Goal: Task Accomplishment & Management: Manage account settings

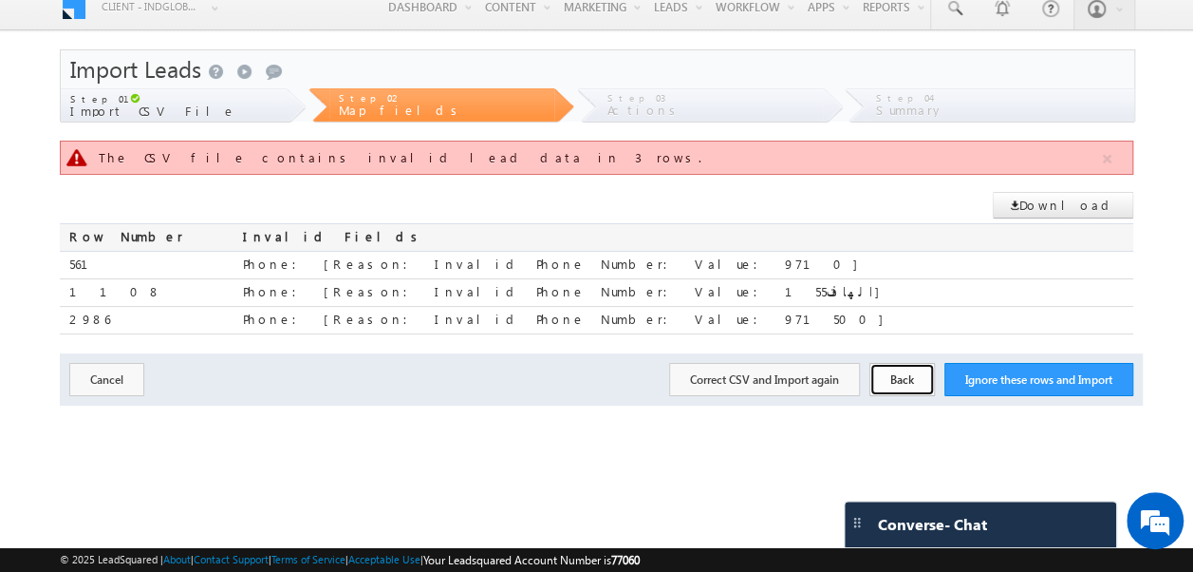
click at [903, 378] on button "Back" at bounding box center [903, 379] width 66 height 33
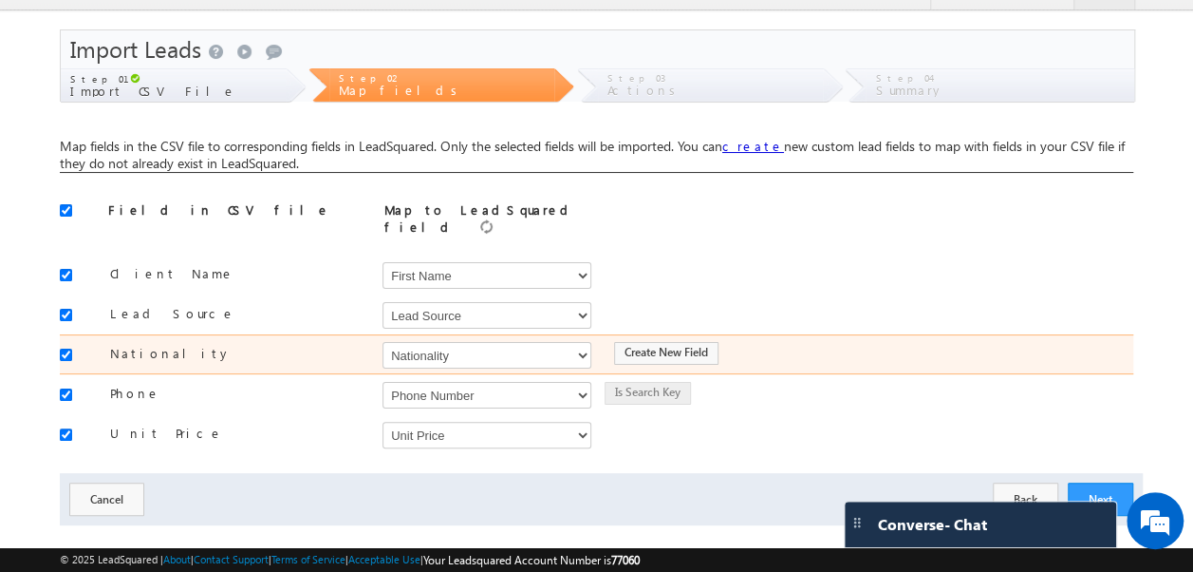
scroll to position [51, 0]
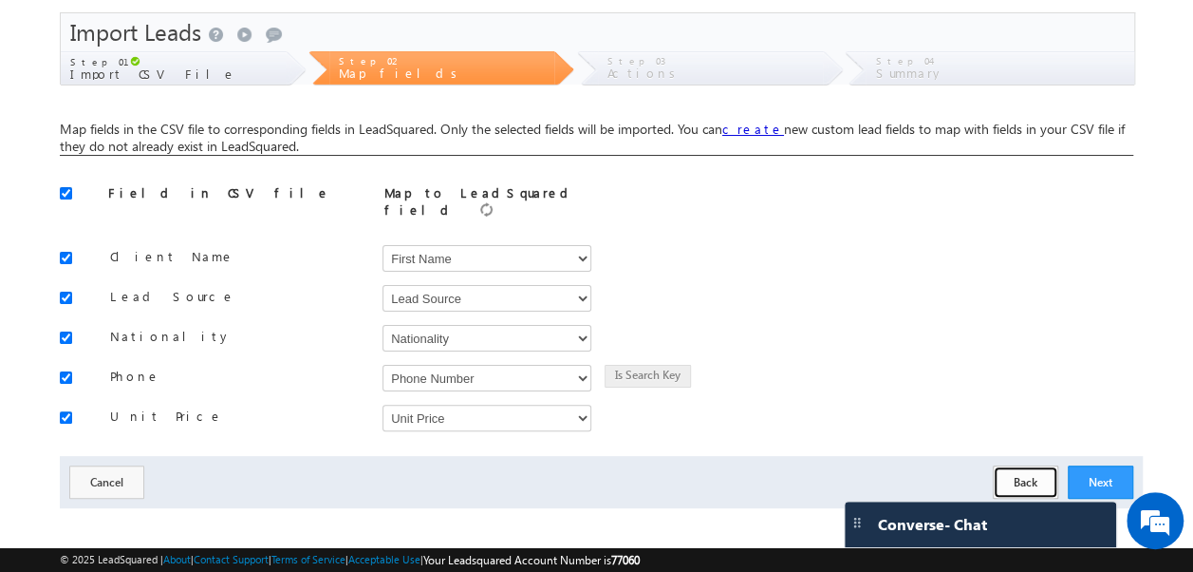
click at [1039, 470] on button "Back" at bounding box center [1026, 481] width 66 height 33
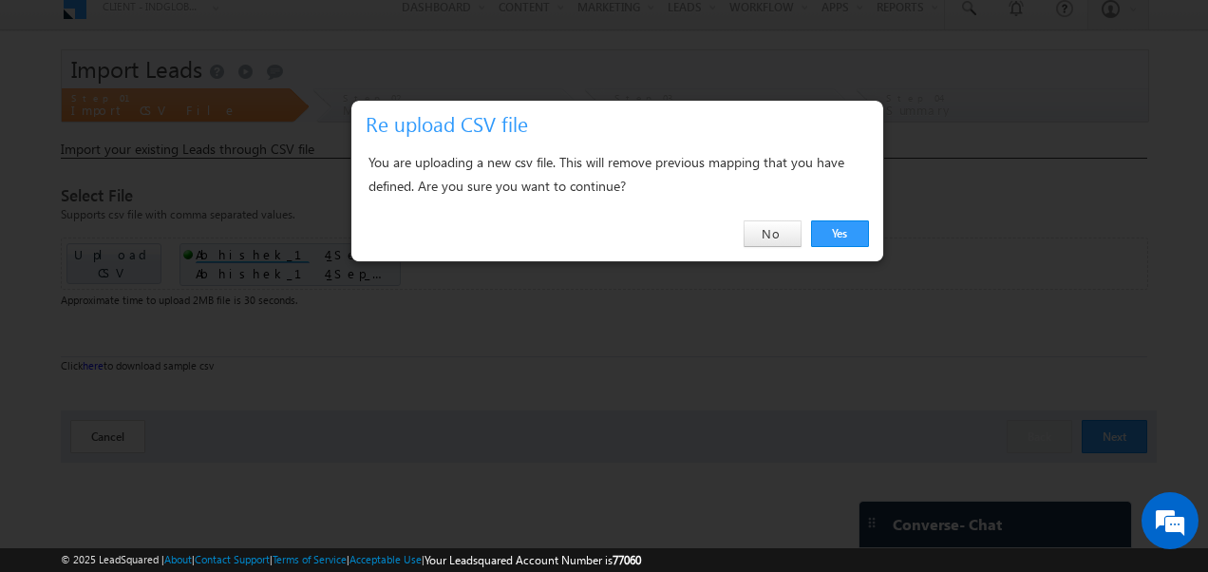
click at [843, 235] on link "Yes" at bounding box center [840, 233] width 58 height 27
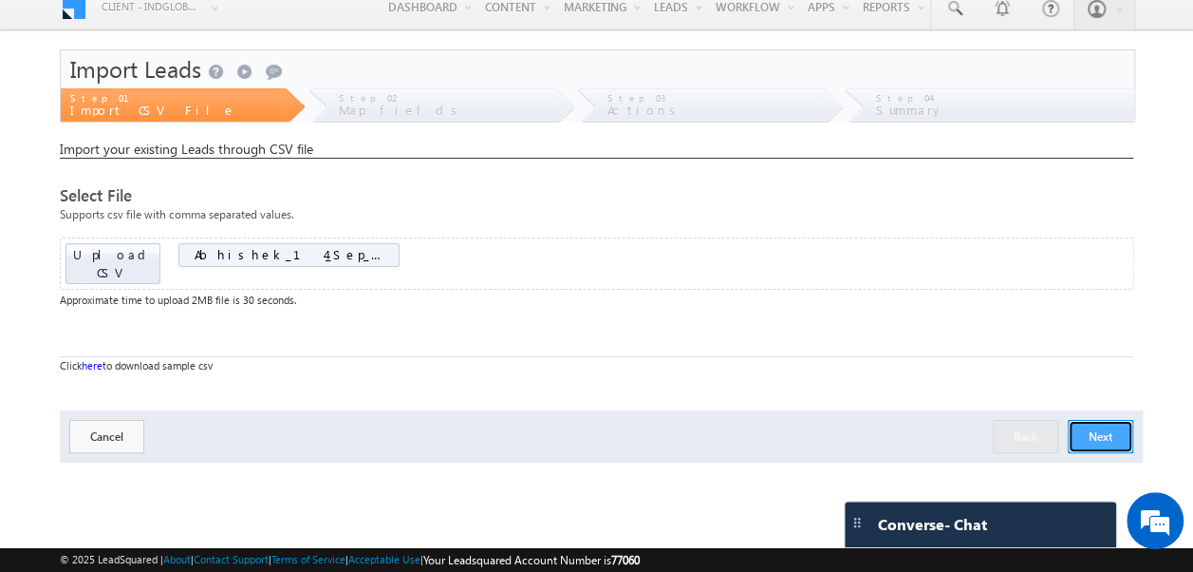
click at [1112, 423] on button "Next" at bounding box center [1101, 436] width 66 height 33
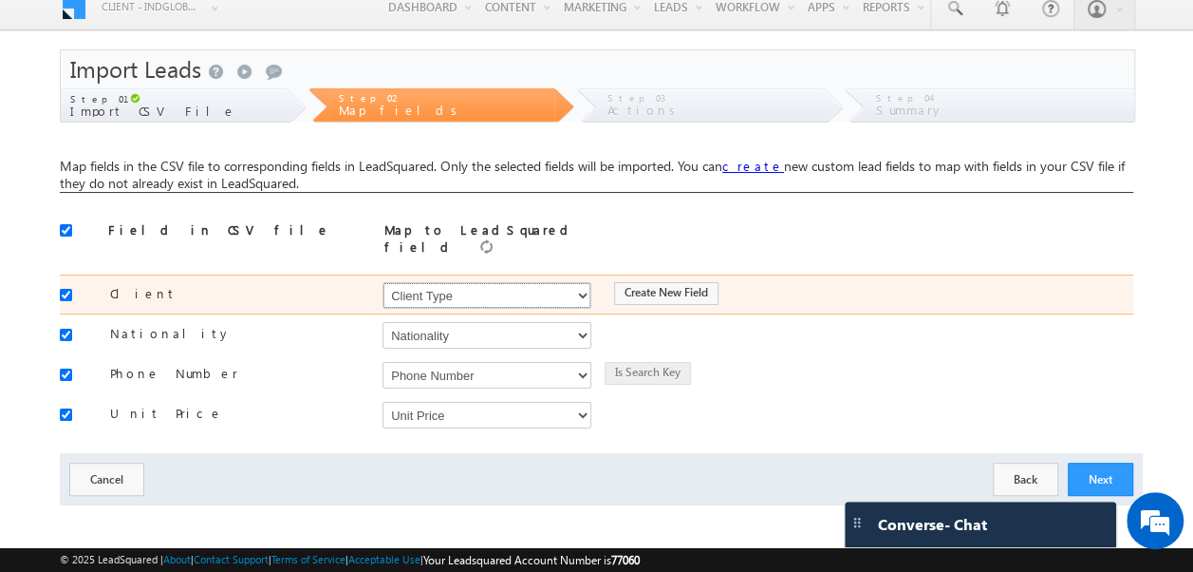
click at [468, 292] on select "Select Select Address 1 Address 2 Budget Building Name Buyer Persona Called Cam…" at bounding box center [487, 295] width 209 height 27
select select "FirstName"
click at [383, 282] on select "Select Select Address 1 Address 2 Budget Building Name Buyer Persona Called Cam…" at bounding box center [487, 295] width 209 height 27
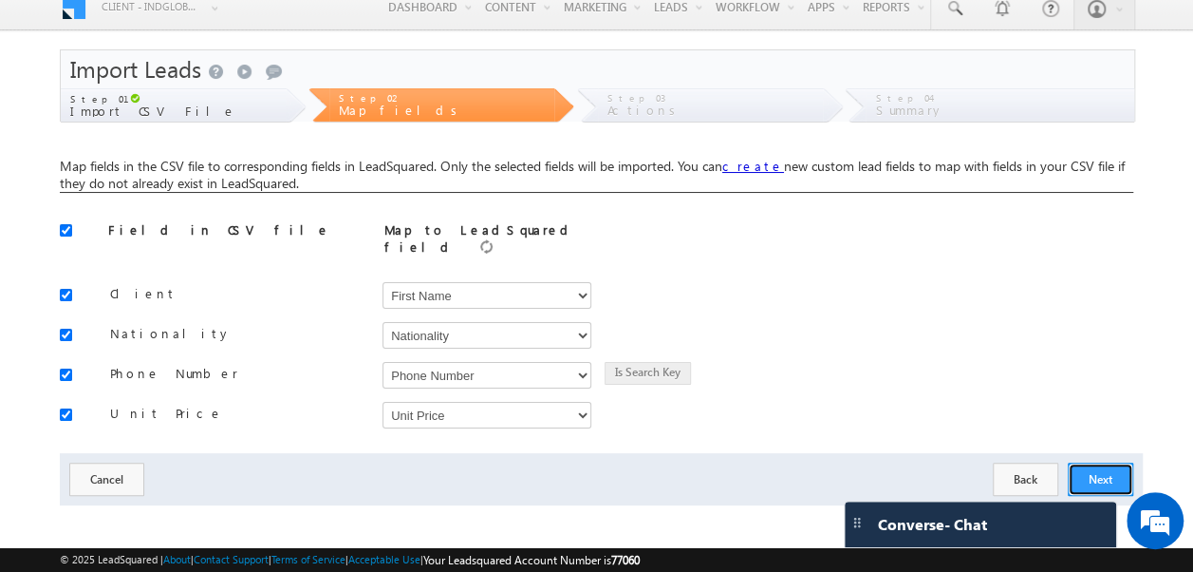
drag, startPoint x: 1099, startPoint y: 464, endPoint x: 1044, endPoint y: 562, distance: 112.2
click at [1099, 463] on button "Next" at bounding box center [1101, 478] width 66 height 33
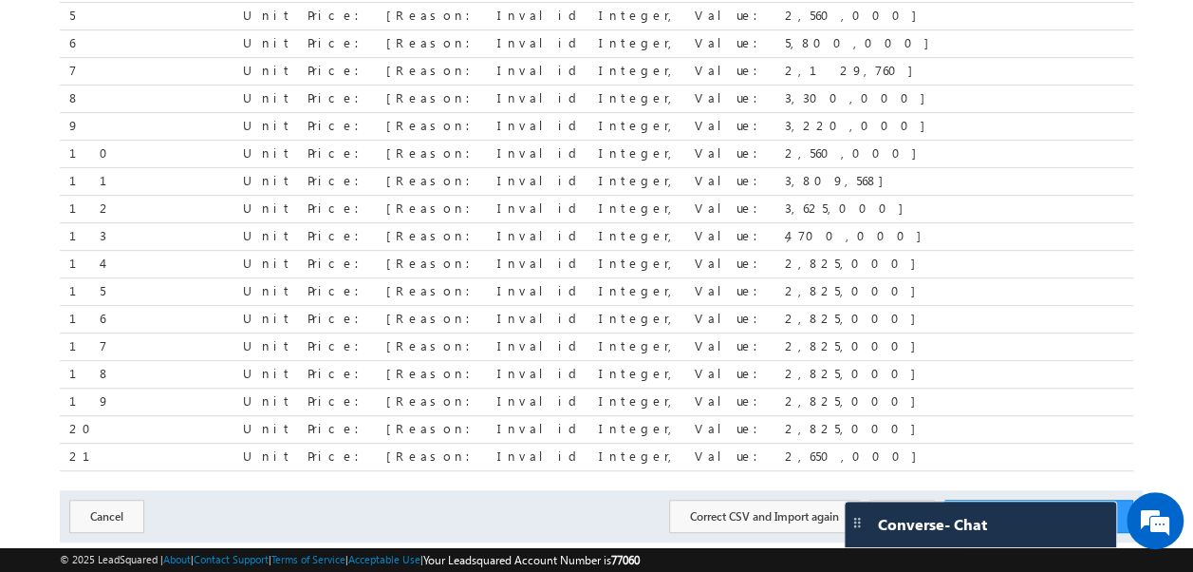
scroll to position [384, 0]
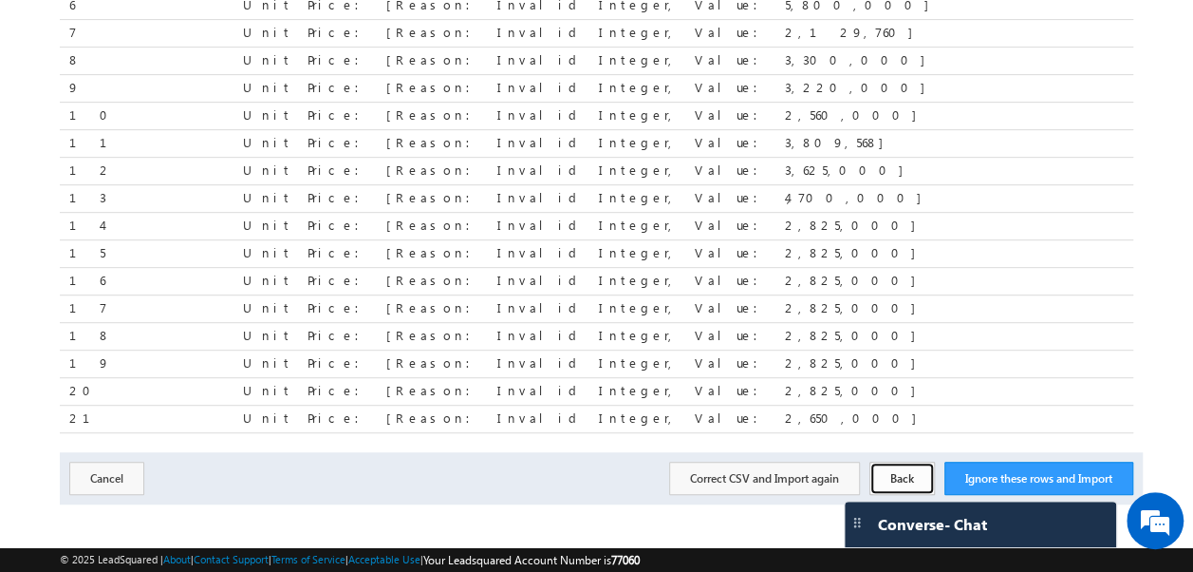
click at [906, 470] on button "Back" at bounding box center [903, 477] width 66 height 33
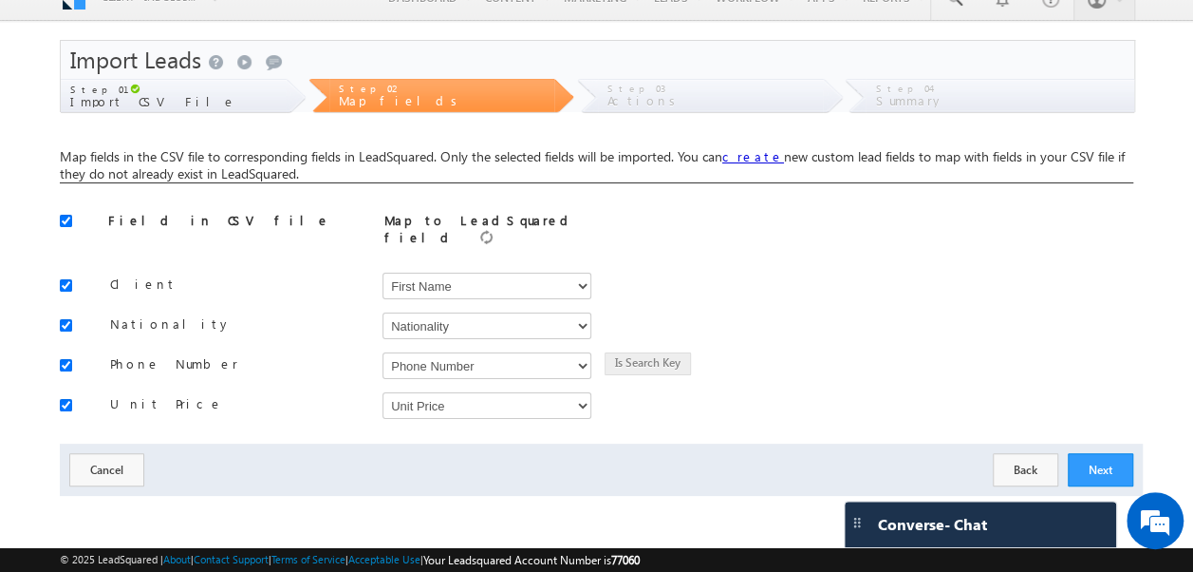
scroll to position [14, 0]
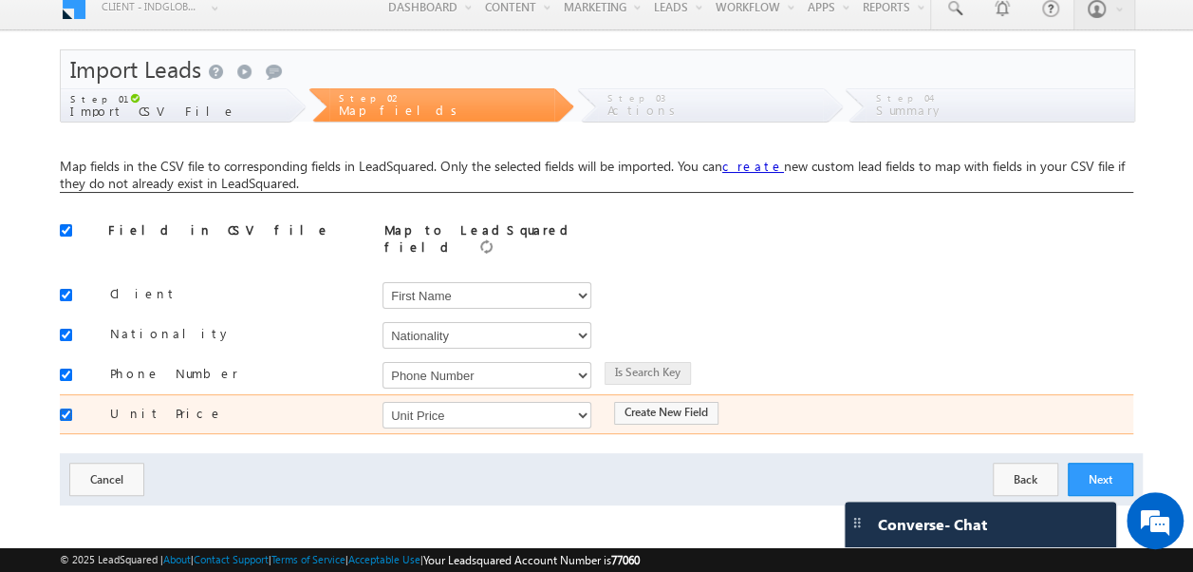
click at [66, 408] on input "checkbox" at bounding box center [66, 414] width 12 height 12
checkbox input "false"
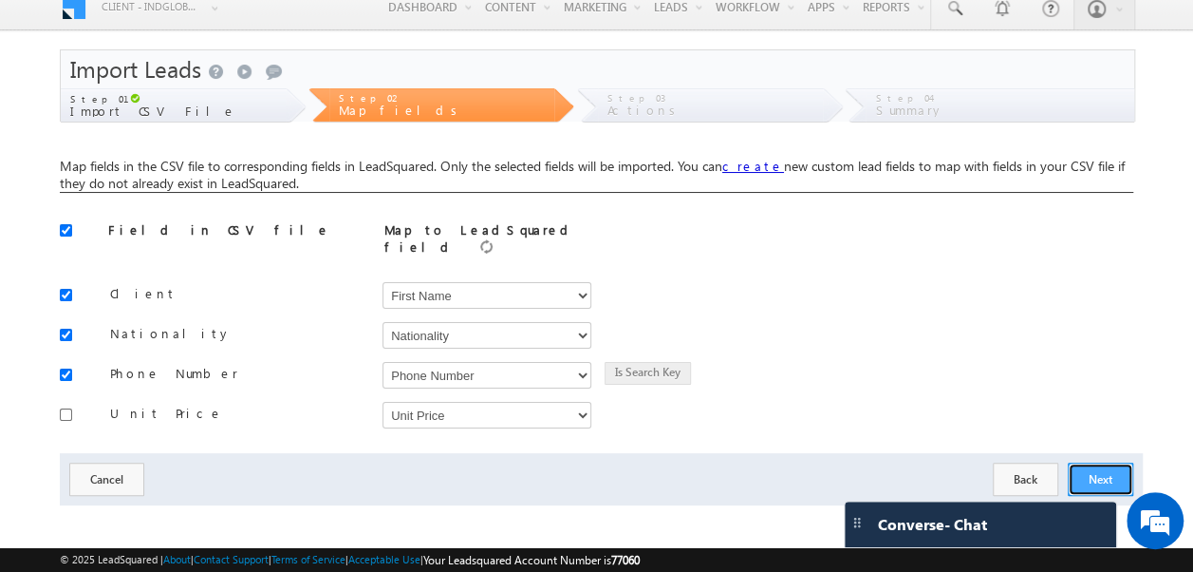
click at [1099, 462] on button "Next" at bounding box center [1101, 478] width 66 height 33
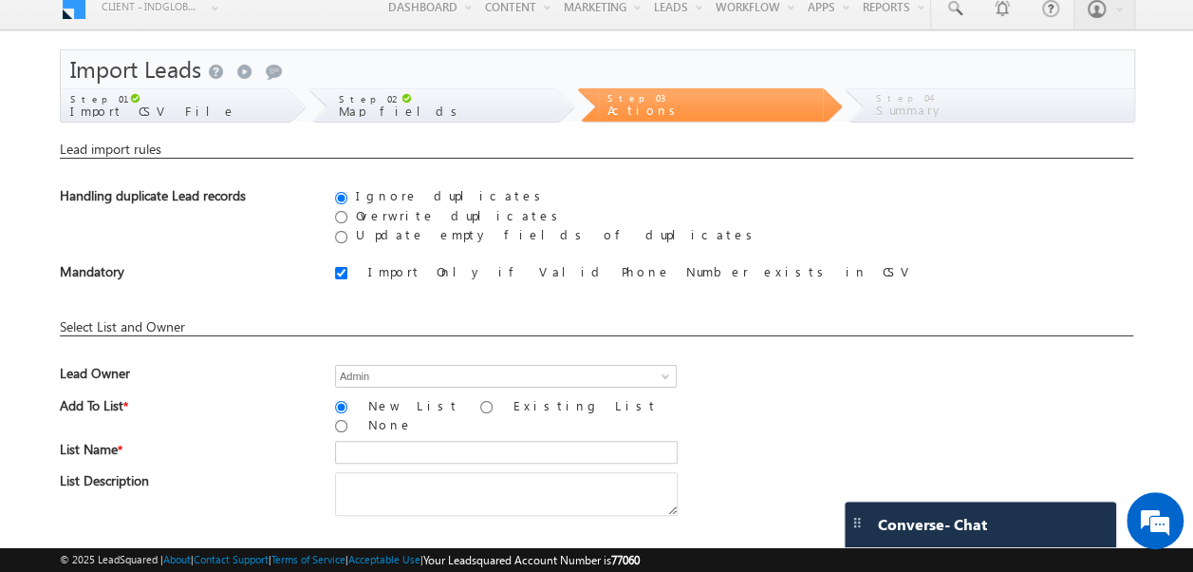
scroll to position [204, 0]
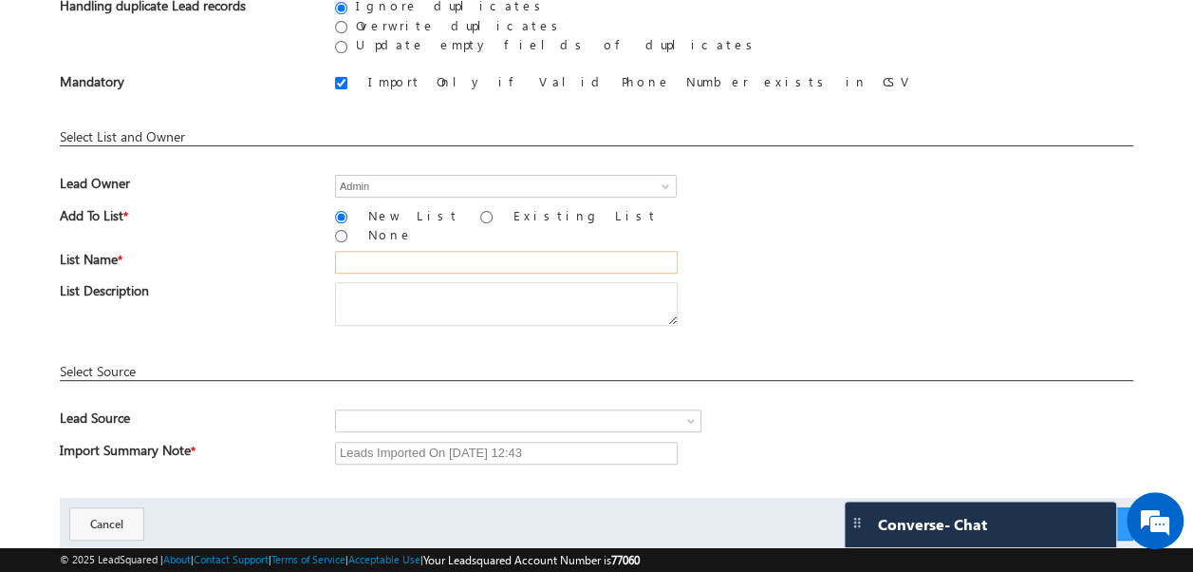
click at [364, 251] on input "text" at bounding box center [506, 262] width 343 height 23
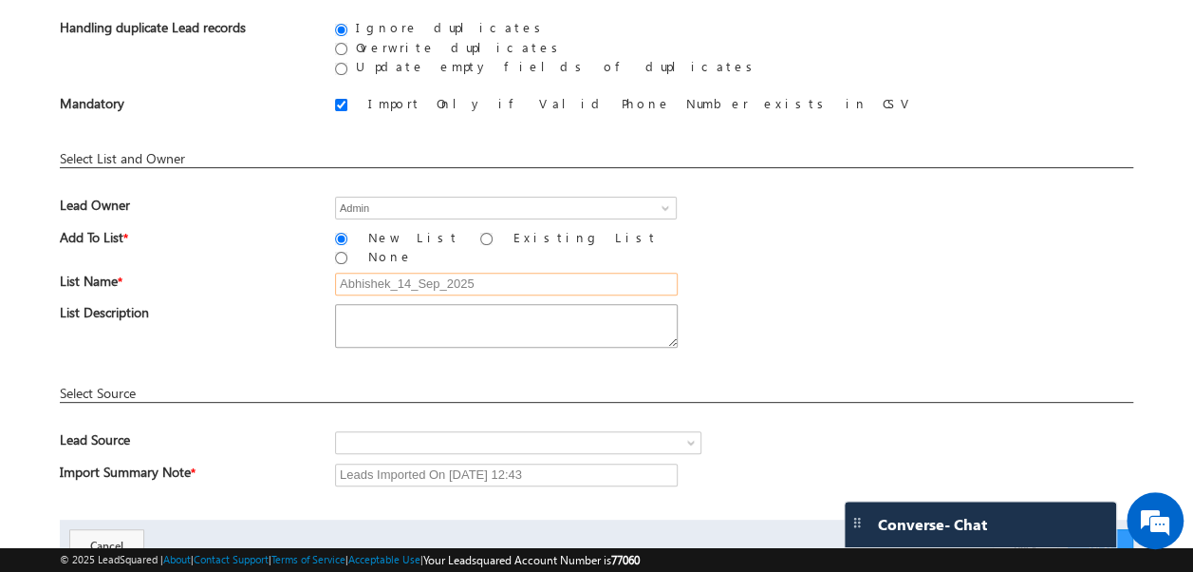
scroll to position [243, 0]
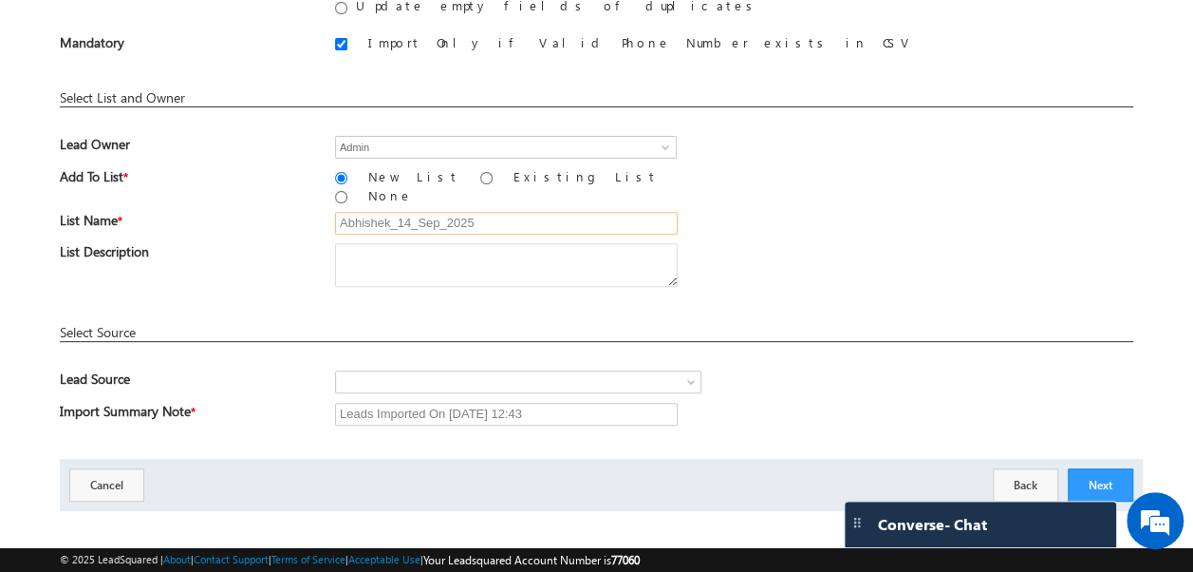
click at [389, 212] on input "Abhishek_14_Sep_2025" at bounding box center [506, 223] width 343 height 23
type input "Abhishek_Singh_14_Sep_2025"
click at [1094, 468] on button "Next" at bounding box center [1101, 484] width 66 height 33
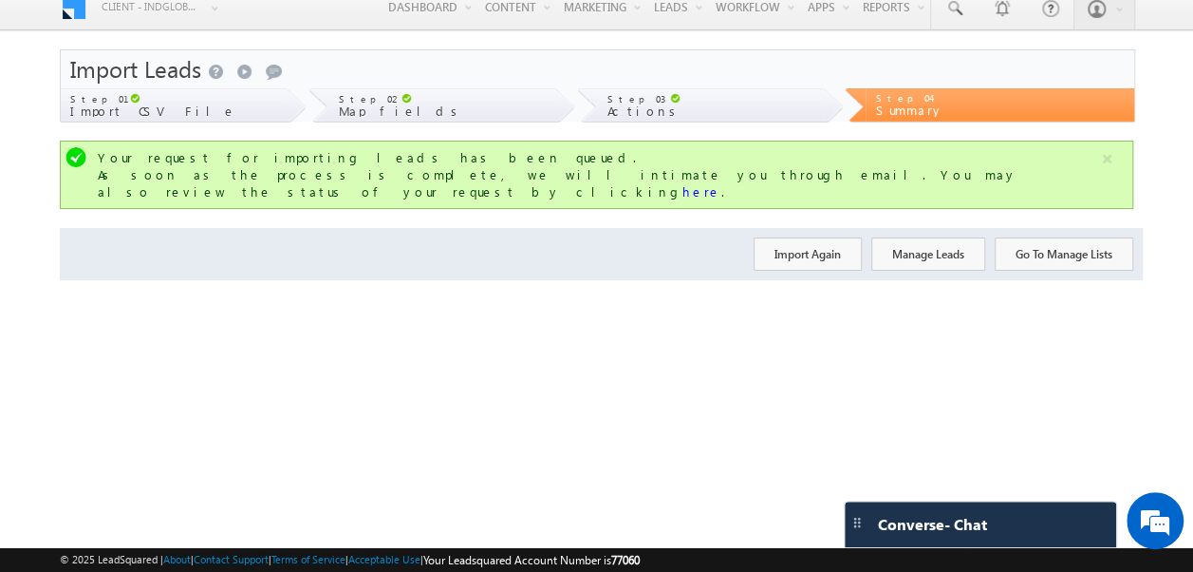
scroll to position [14, 0]
click at [722, 183] on link "here" at bounding box center [702, 191] width 39 height 16
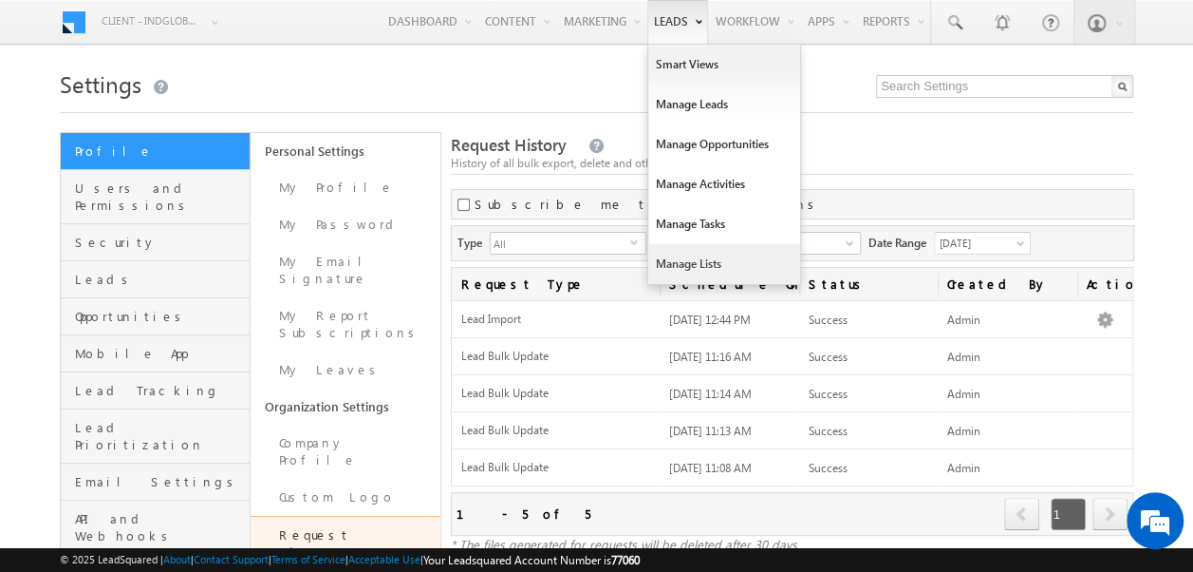
click at [698, 258] on link "Manage Lists" at bounding box center [724, 264] width 152 height 40
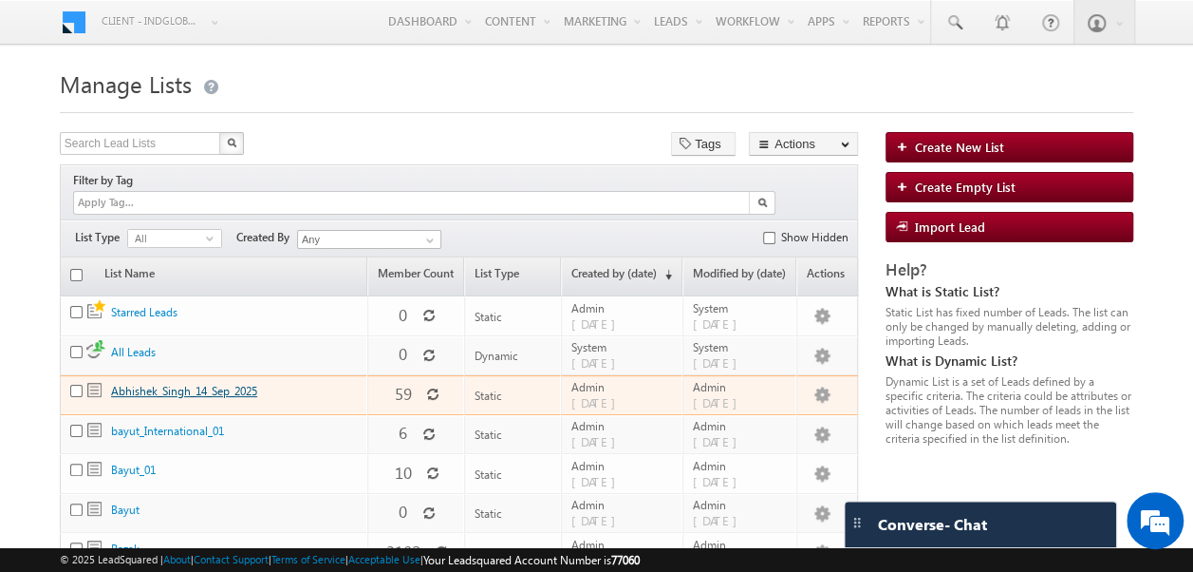
click at [184, 384] on link "Abhishek_Singh_14_Sep_2025" at bounding box center [184, 391] width 146 height 14
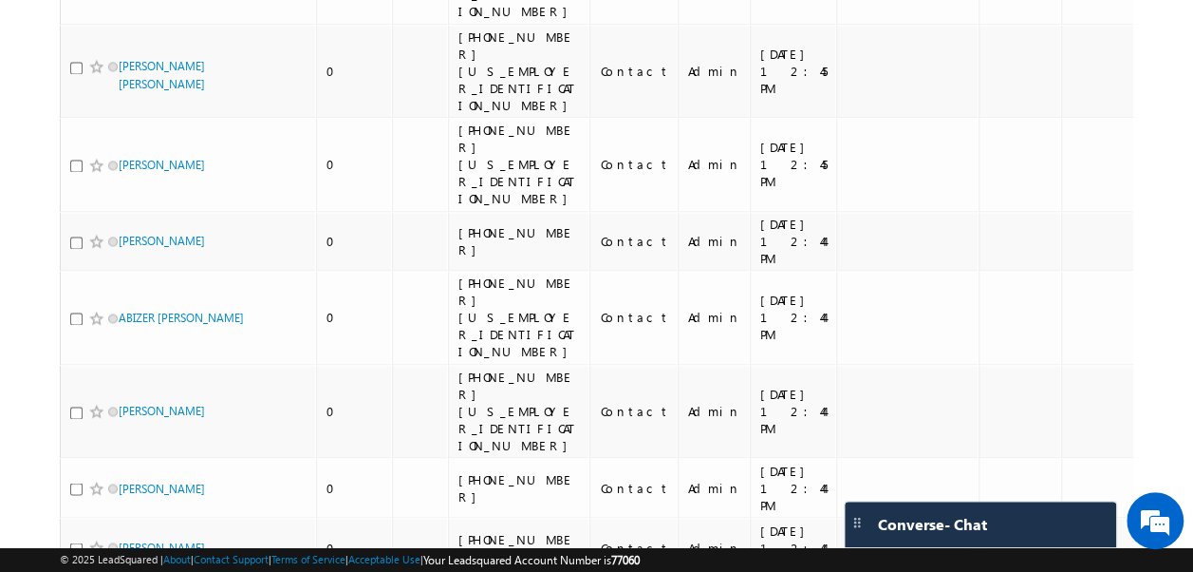
scroll to position [0, 194]
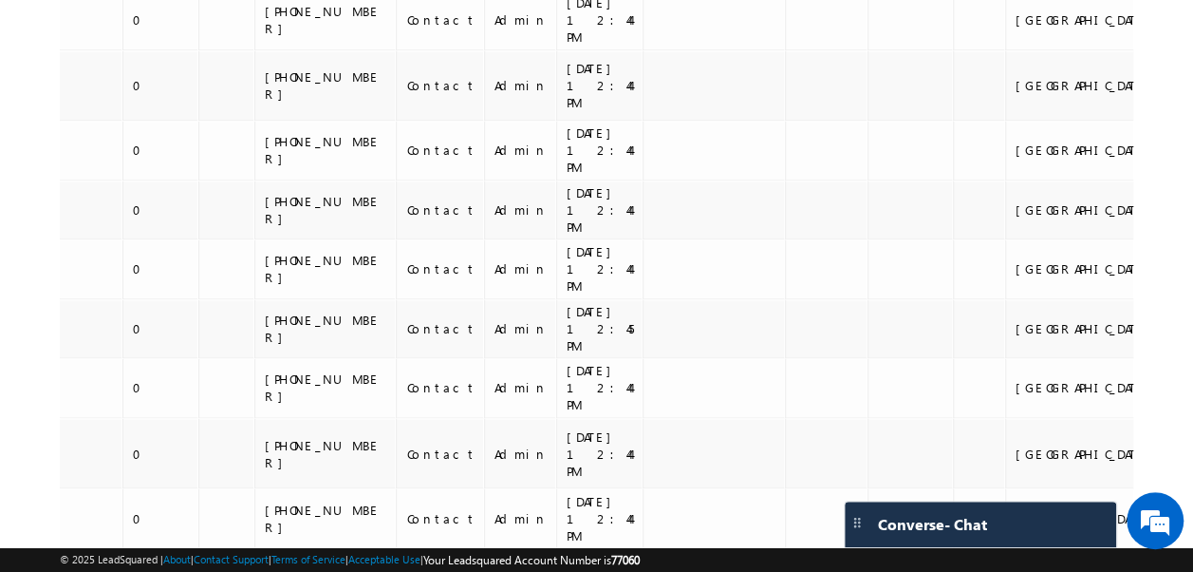
scroll to position [0, 0]
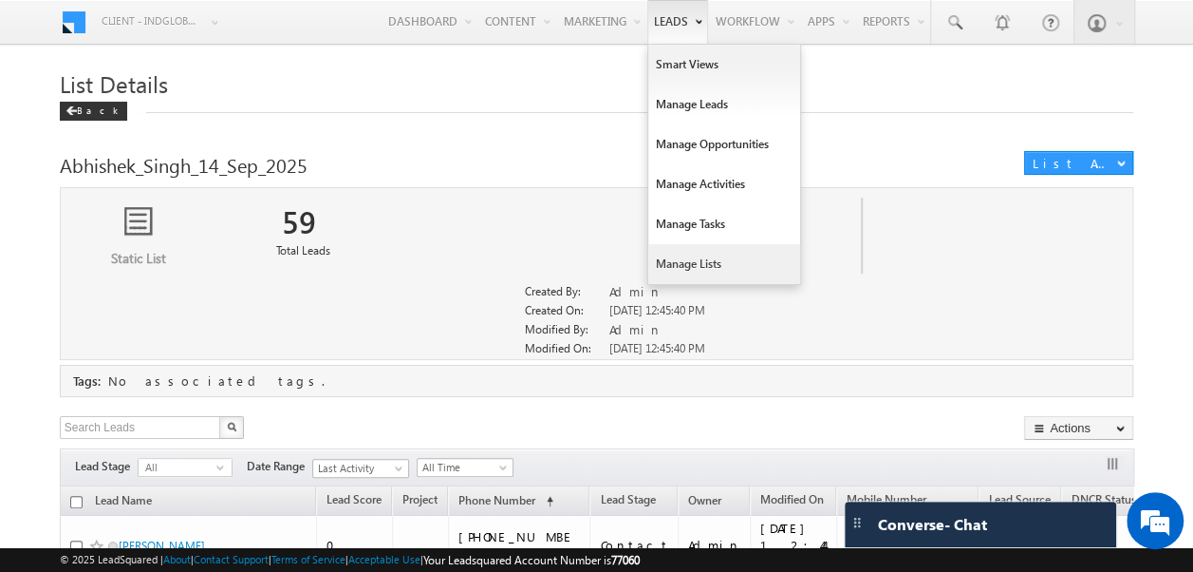
click at [674, 260] on link "Manage Lists" at bounding box center [724, 264] width 152 height 40
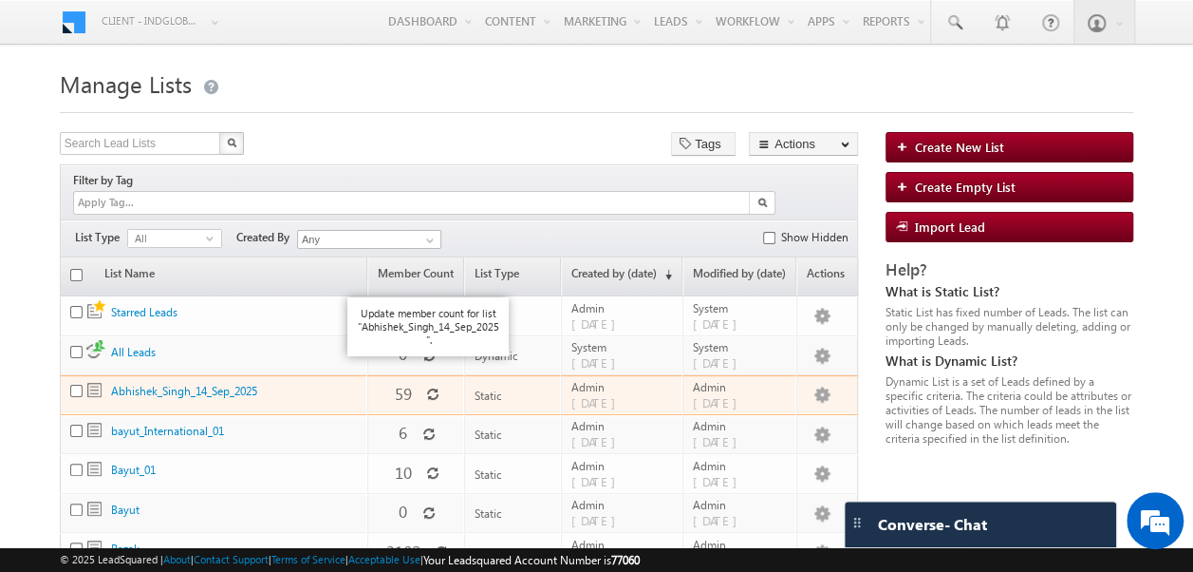
click at [426, 387] on icon at bounding box center [432, 393] width 13 height 13
click at [425, 385] on icon at bounding box center [433, 394] width 19 height 19
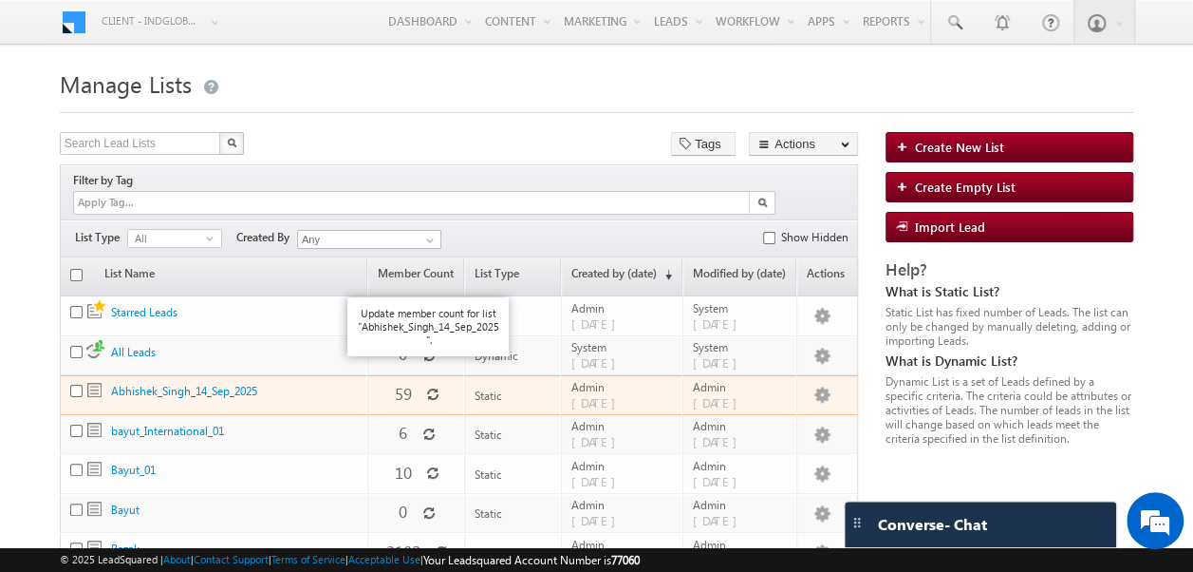
click at [426, 387] on icon at bounding box center [433, 394] width 14 height 14
click at [425, 386] on icon at bounding box center [433, 394] width 17 height 17
click at [425, 385] on icon at bounding box center [432, 393] width 17 height 17
click at [425, 386] on icon at bounding box center [433, 394] width 16 height 16
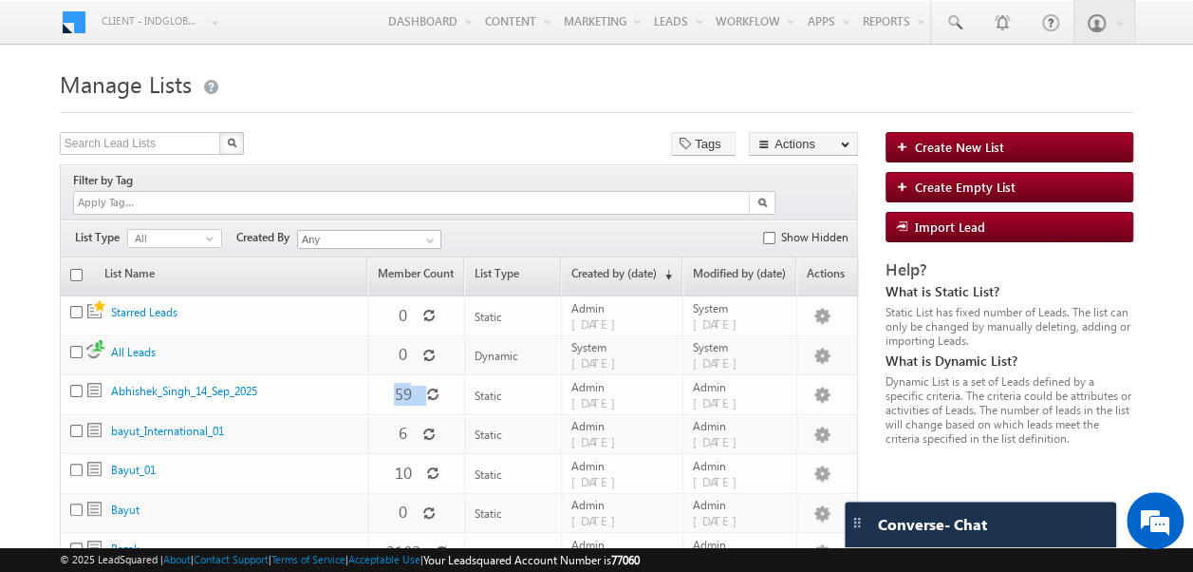
click at [425, 386] on icon at bounding box center [433, 394] width 17 height 17
click at [425, 385] on icon at bounding box center [433, 394] width 19 height 19
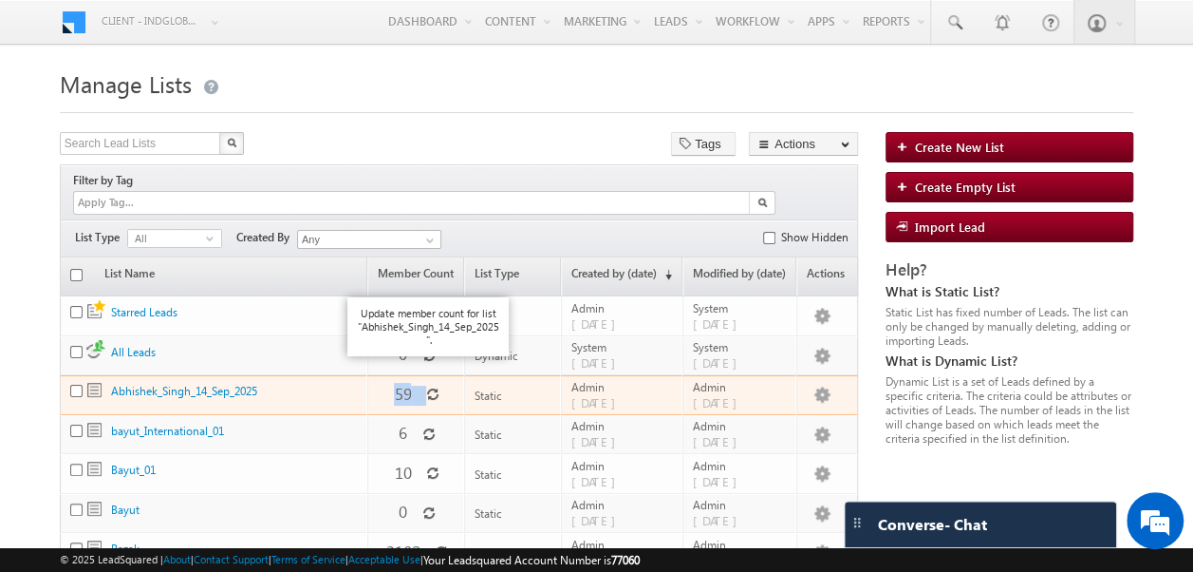
click at [428, 386] on icon at bounding box center [433, 394] width 17 height 17
click at [428, 385] on icon at bounding box center [433, 394] width 19 height 19
click at [428, 387] on icon at bounding box center [432, 393] width 13 height 13
click at [428, 385] on icon at bounding box center [433, 394] width 18 height 18
click at [428, 387] on icon at bounding box center [433, 394] width 14 height 14
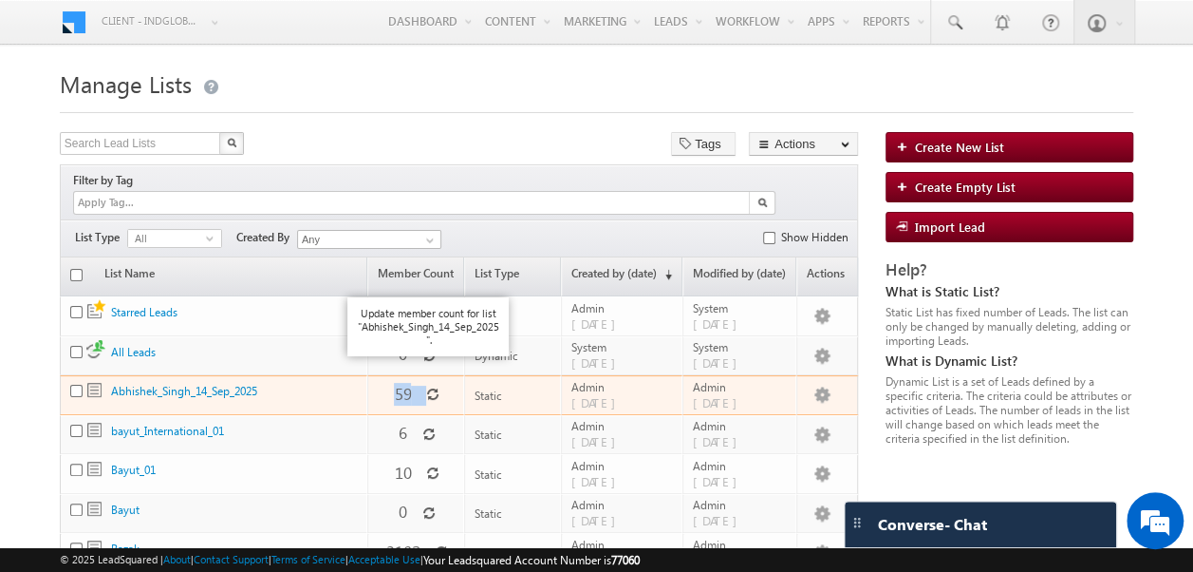
click at [428, 385] on icon at bounding box center [433, 394] width 19 height 19
click at [428, 385] on icon at bounding box center [433, 394] width 18 height 18
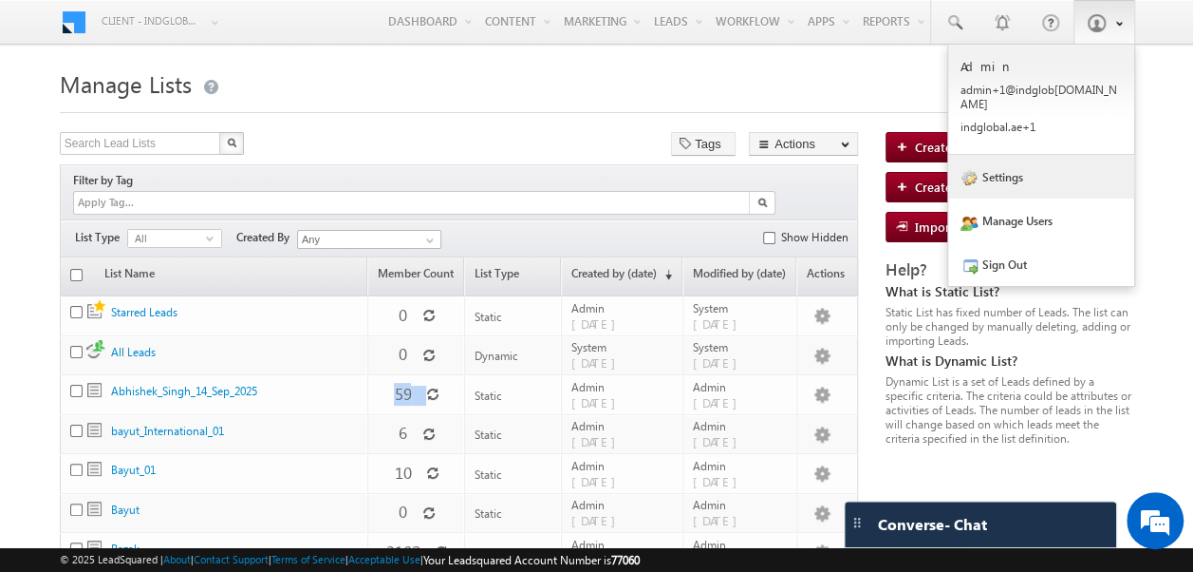
click at [993, 165] on link "Settings" at bounding box center [1041, 177] width 186 height 44
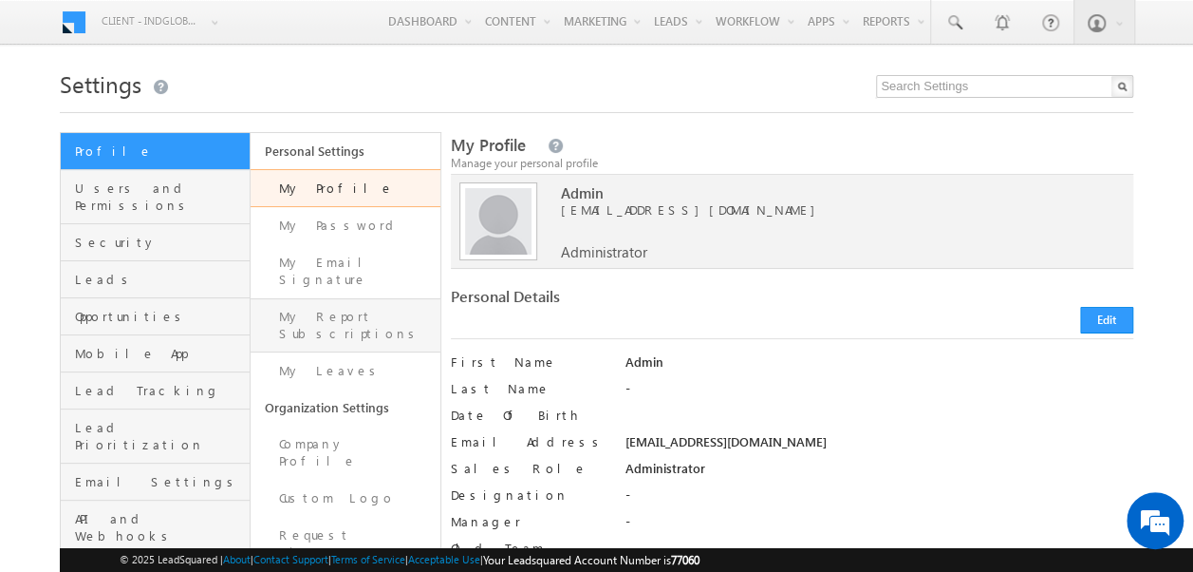
click at [325, 302] on link "My Report Subscriptions" at bounding box center [346, 325] width 190 height 54
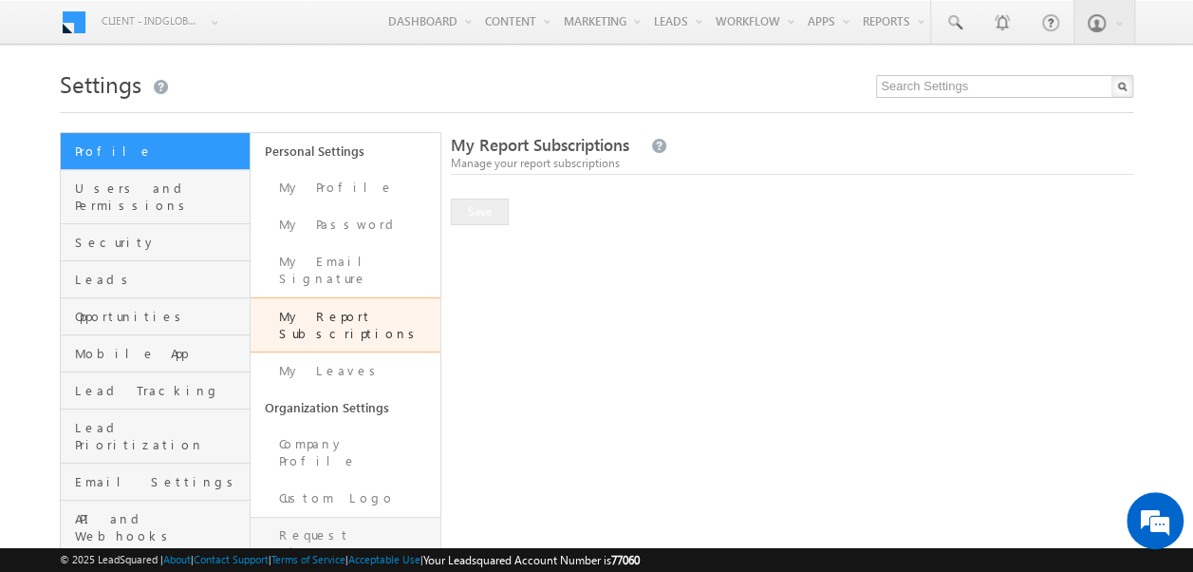
click at [324, 516] on link "Request History" at bounding box center [346, 543] width 190 height 54
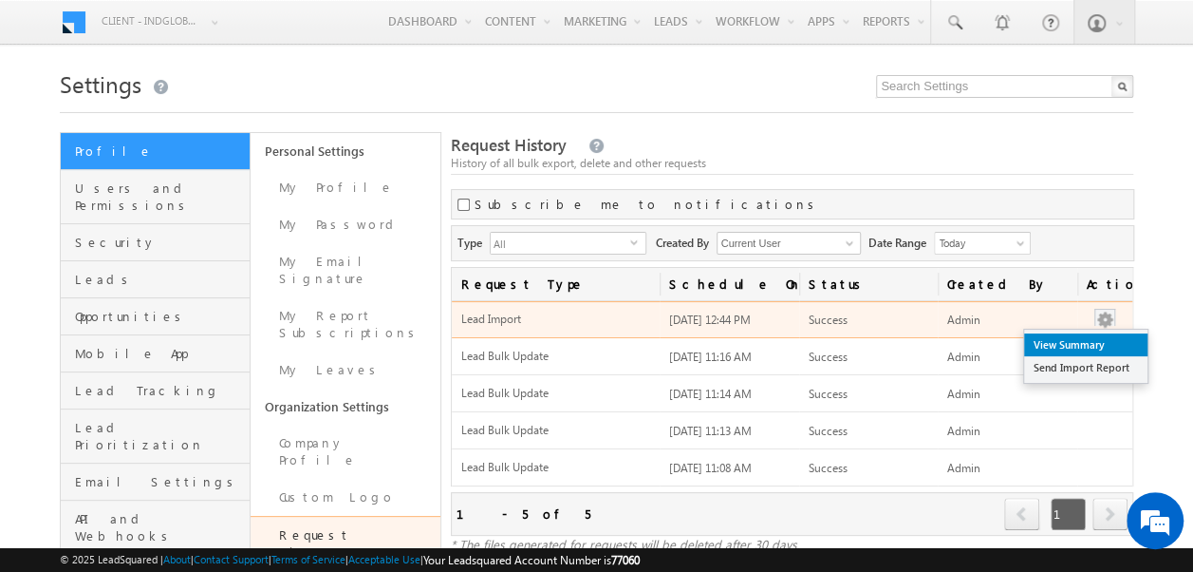
click at [1088, 344] on link "View Summary" at bounding box center [1085, 344] width 123 height 23
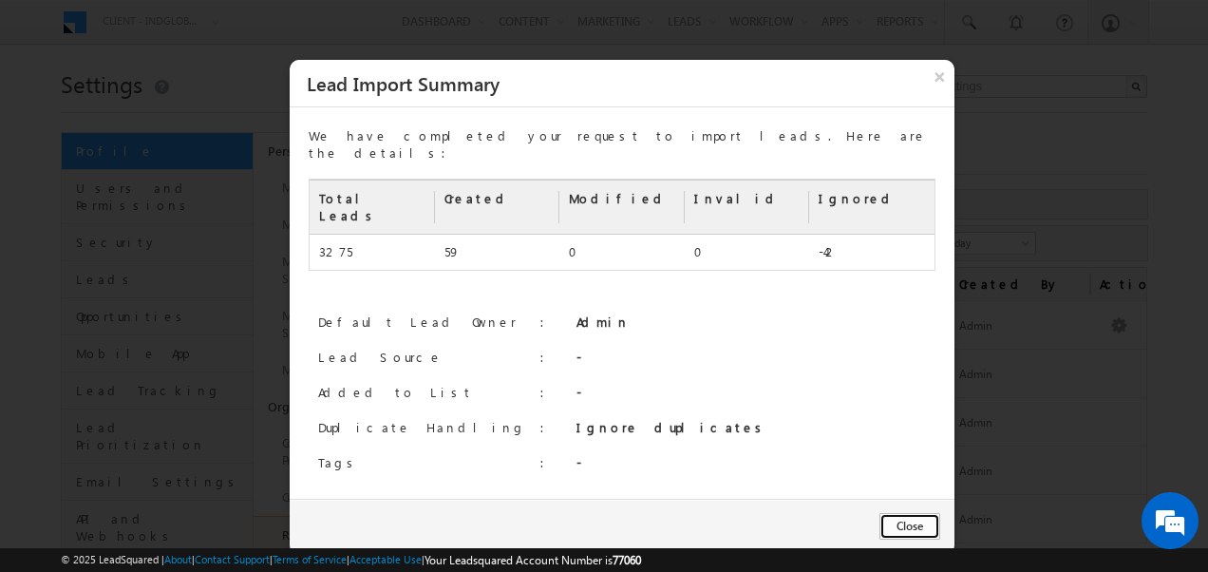
click at [910, 513] on button "Close" at bounding box center [909, 526] width 61 height 27
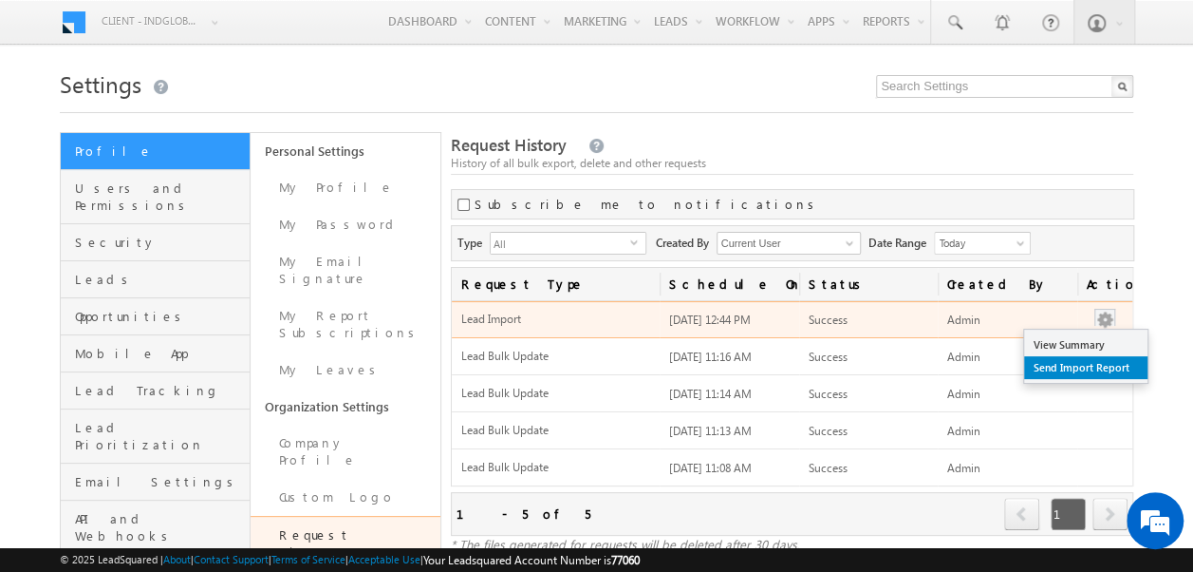
click at [1099, 366] on link "Send Import Report" at bounding box center [1085, 367] width 123 height 23
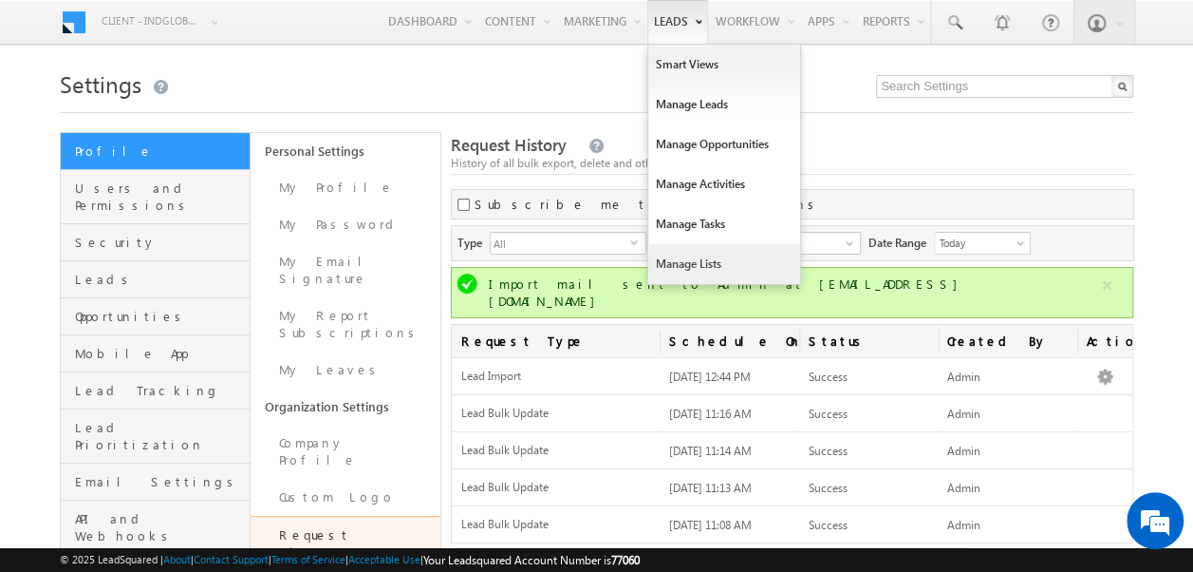
click at [686, 260] on link "Manage Lists" at bounding box center [724, 264] width 152 height 40
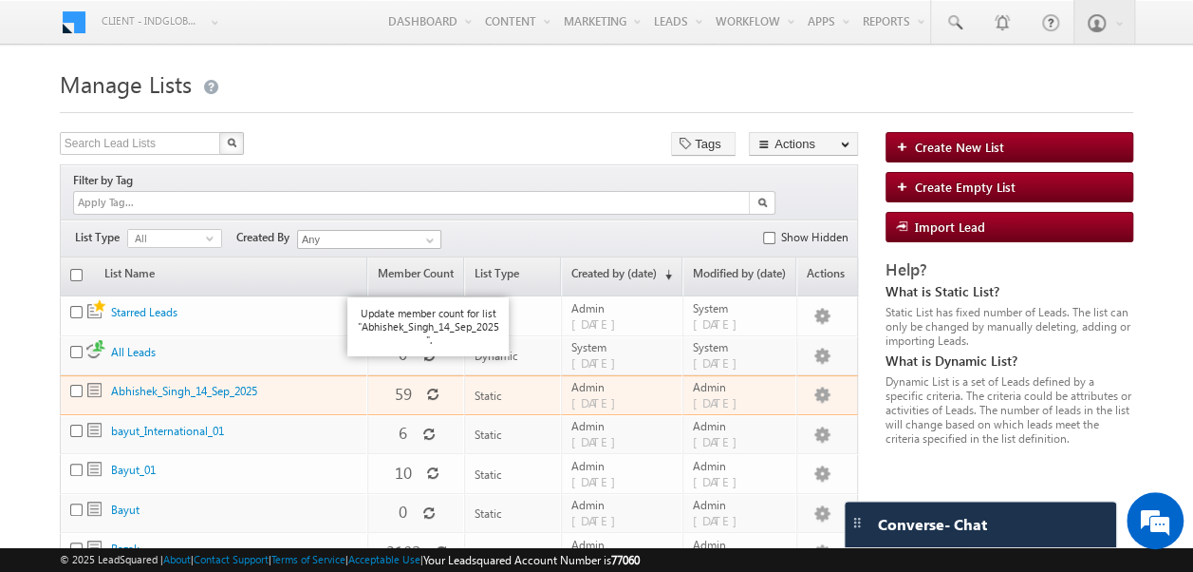
click at [426, 387] on icon at bounding box center [432, 393] width 13 height 13
click at [157, 384] on link "Abhishek_Singh_14_Sep_2025" at bounding box center [184, 391] width 146 height 14
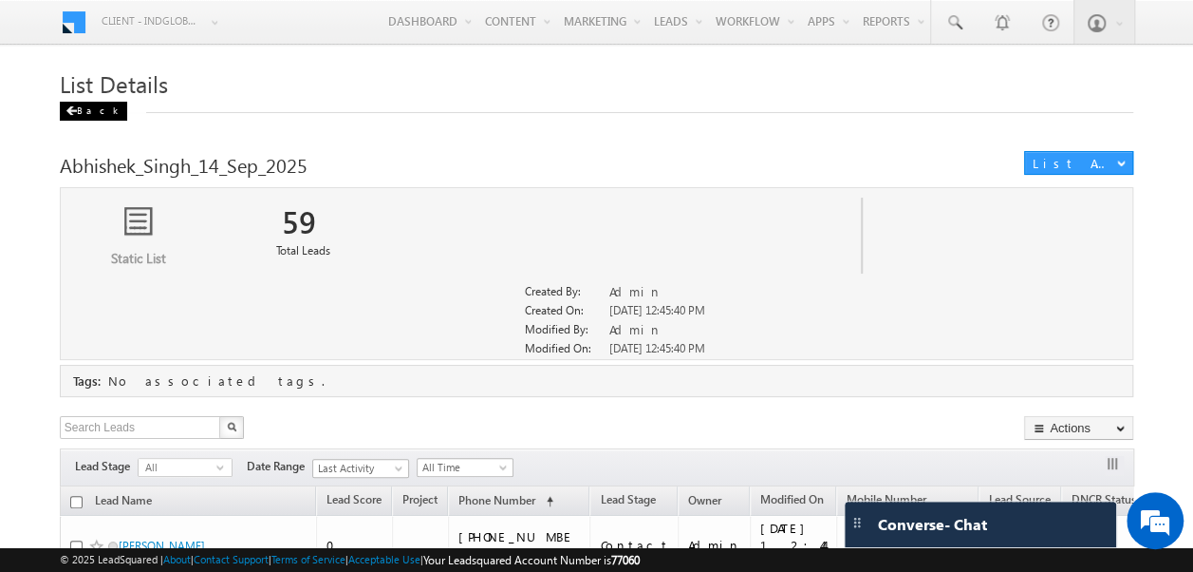
click at [68, 108] on span at bounding box center [71, 110] width 11 height 9
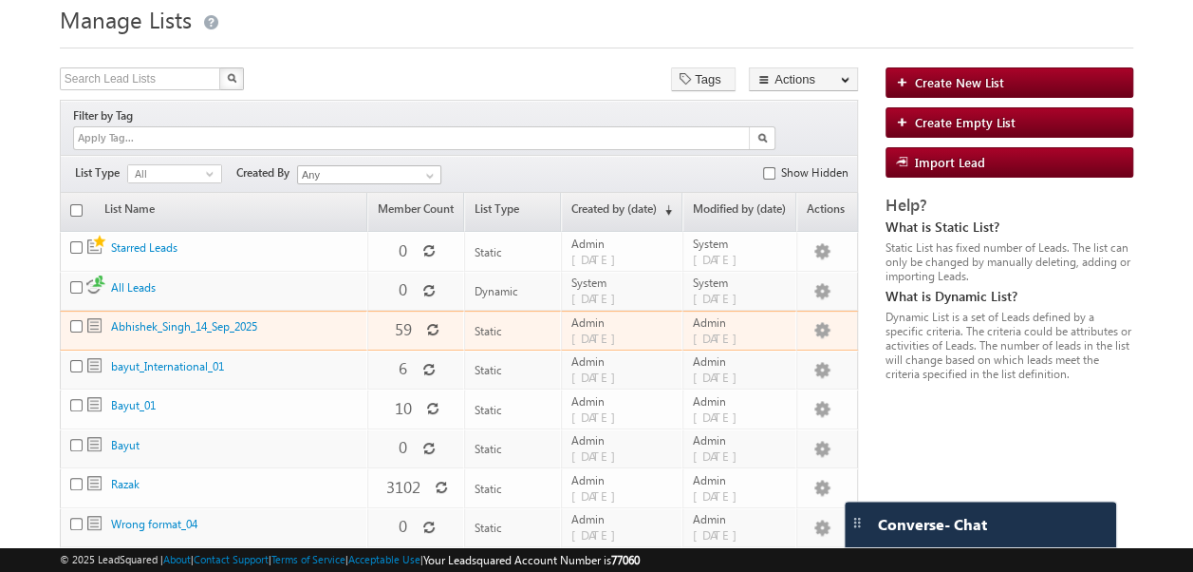
scroll to position [66, 0]
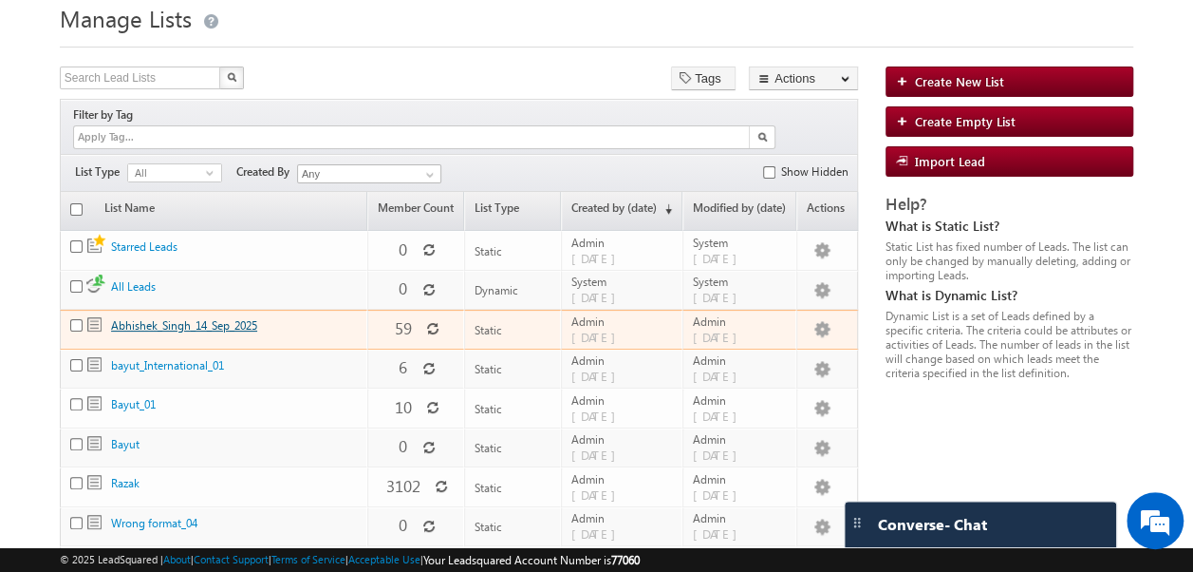
click at [145, 318] on link "Abhishek_Singh_14_Sep_2025" at bounding box center [184, 325] width 146 height 14
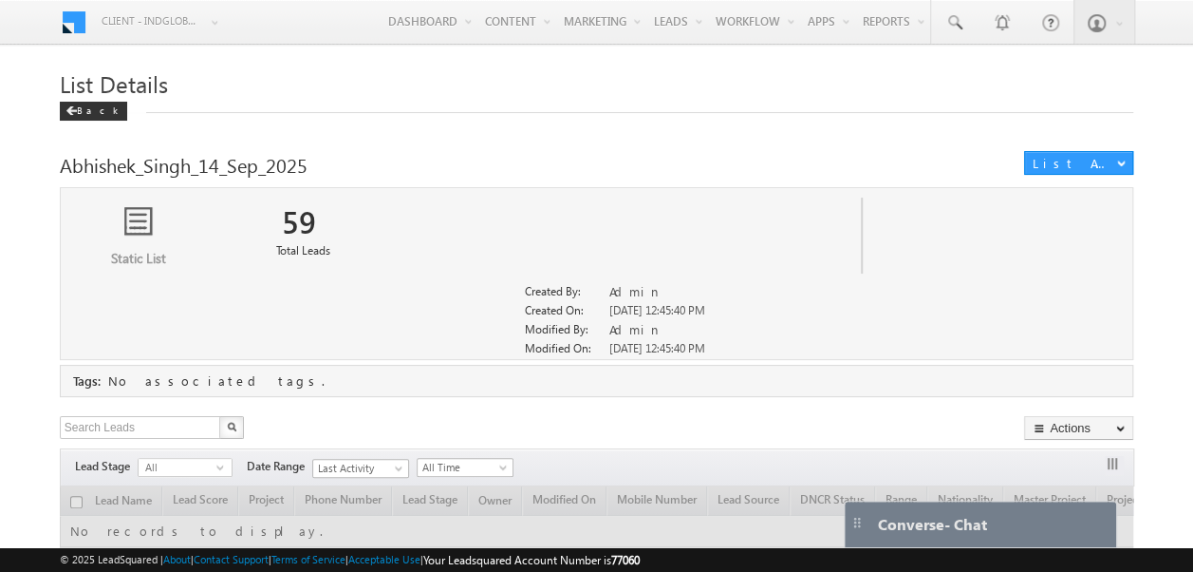
scroll to position [163, 0]
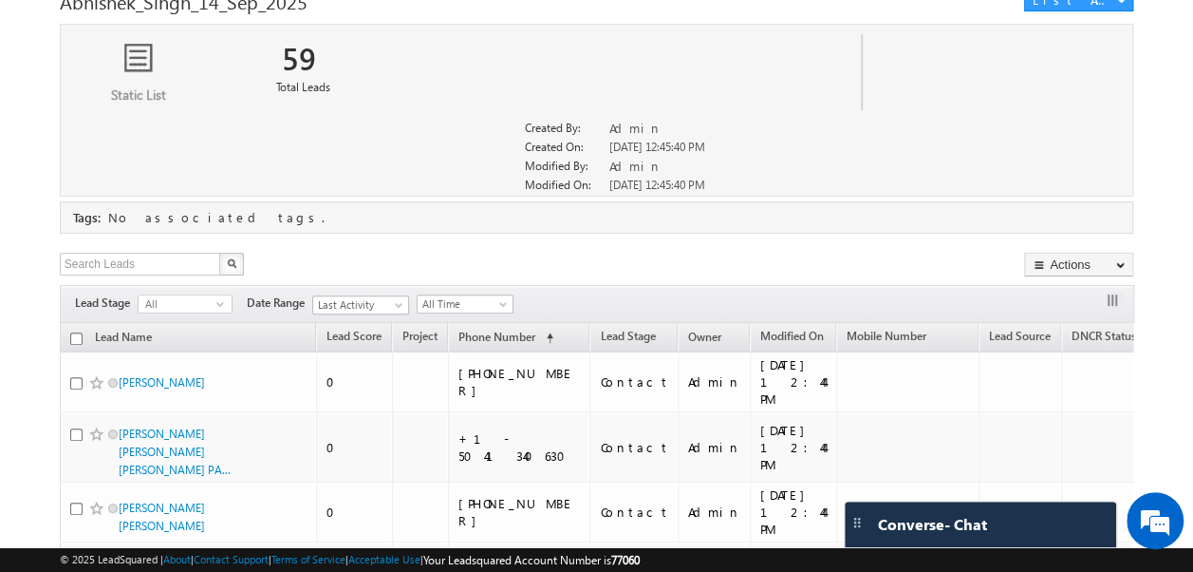
click at [78, 332] on input "checkbox" at bounding box center [76, 338] width 12 height 12
checkbox input "true"
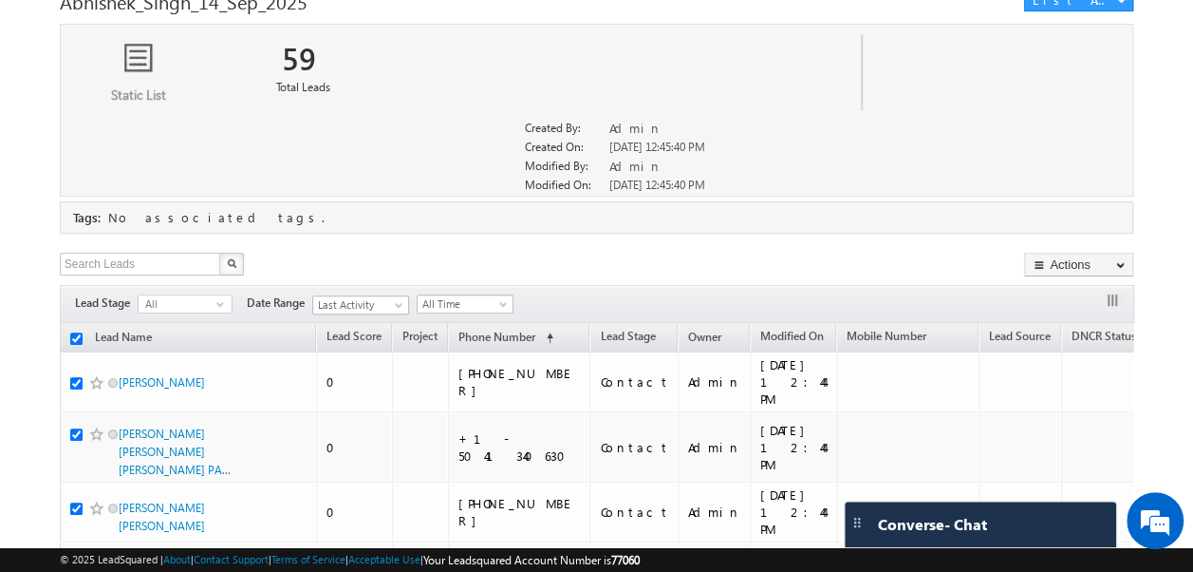
checkbox input "true"
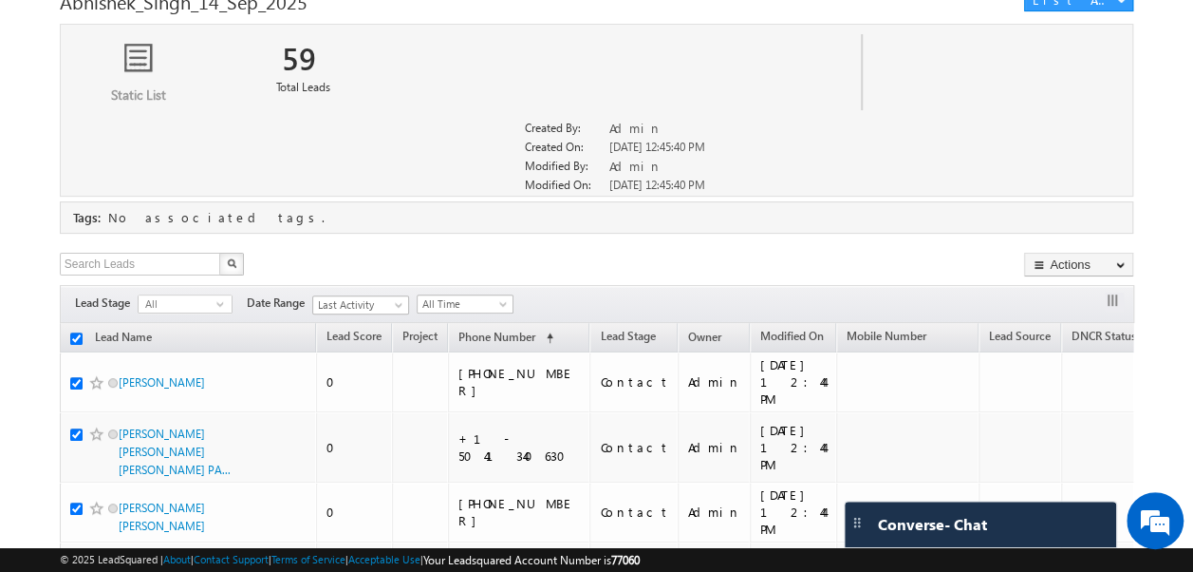
checkbox input "true"
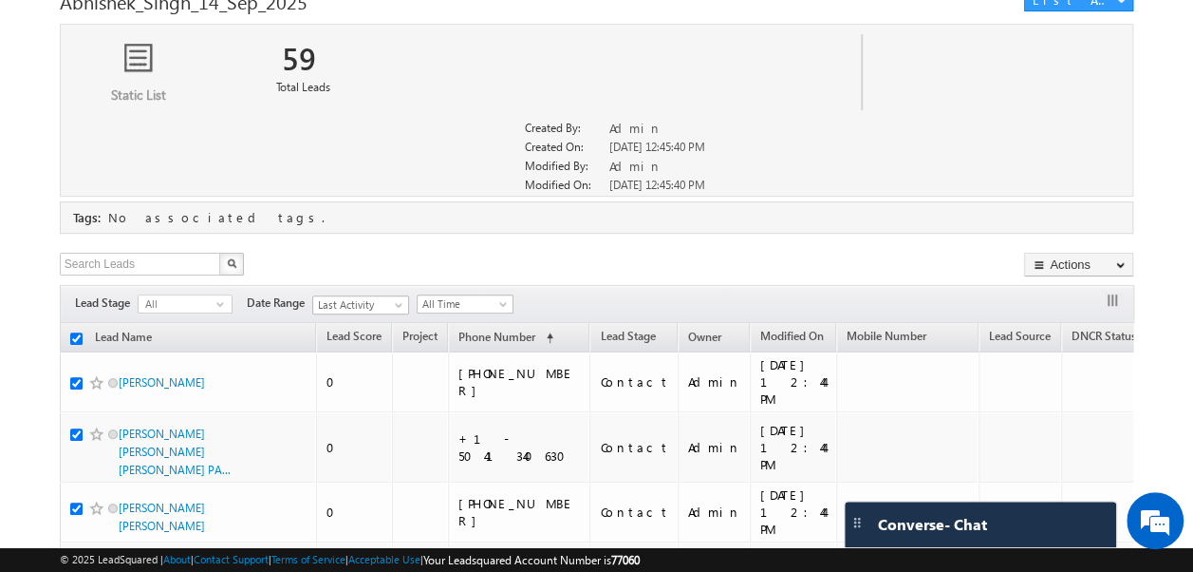
checkbox input "true"
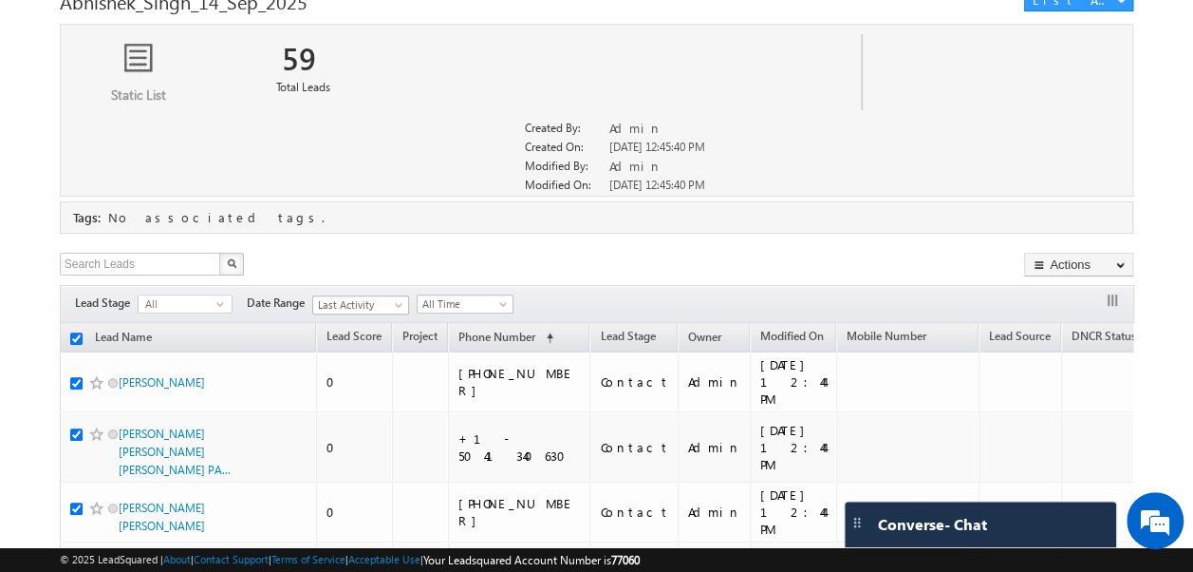
checkbox input "true"
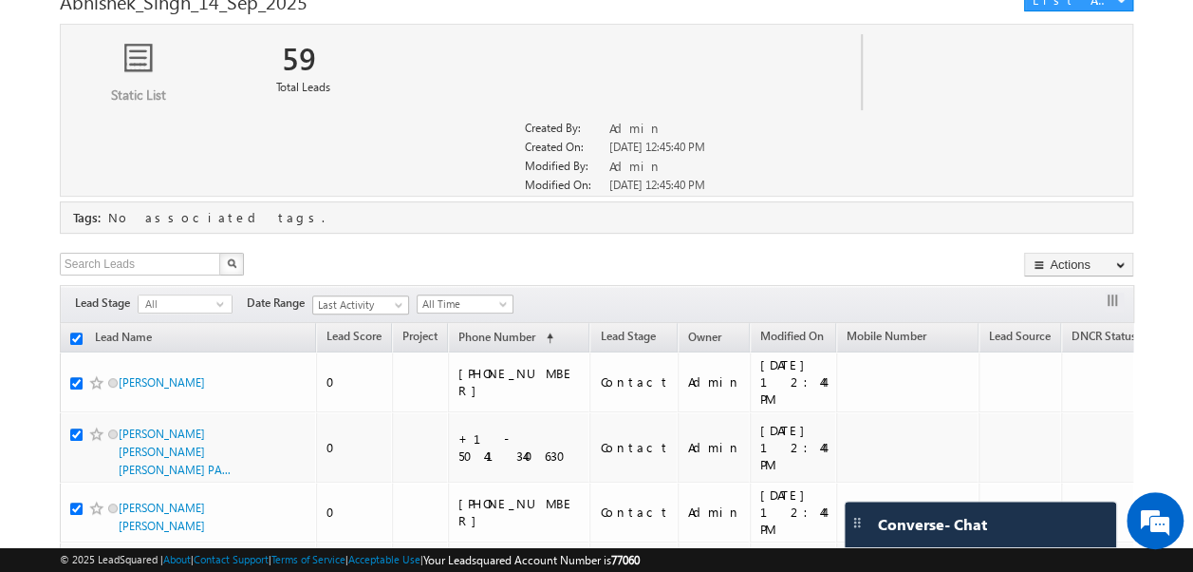
checkbox input "true"
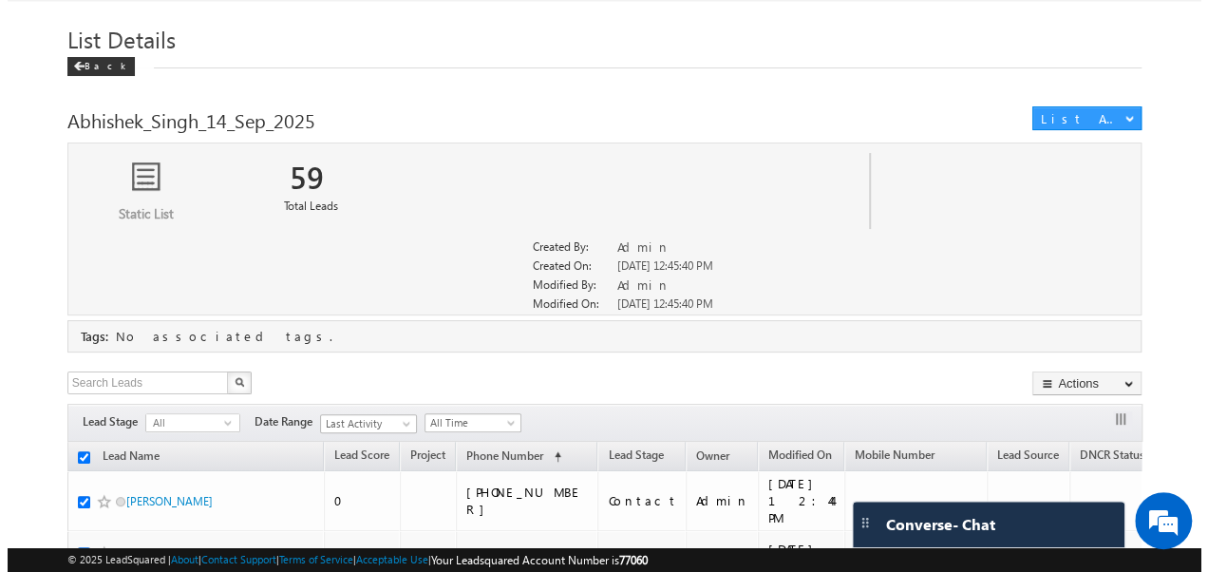
scroll to position [42, 0]
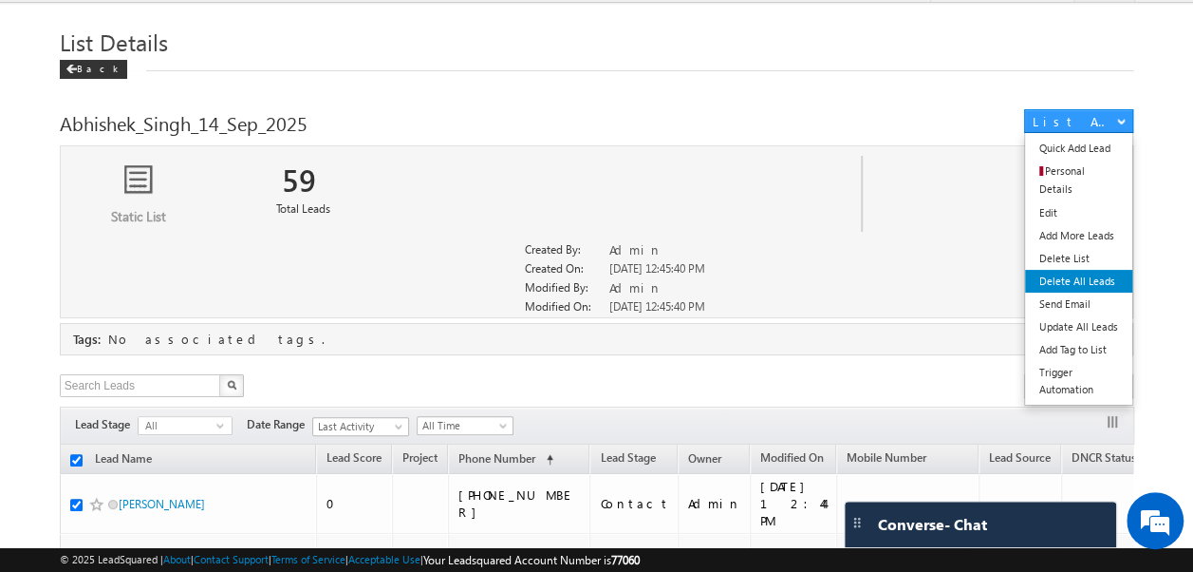
click at [1080, 270] on link "Delete All Leads" at bounding box center [1078, 281] width 107 height 23
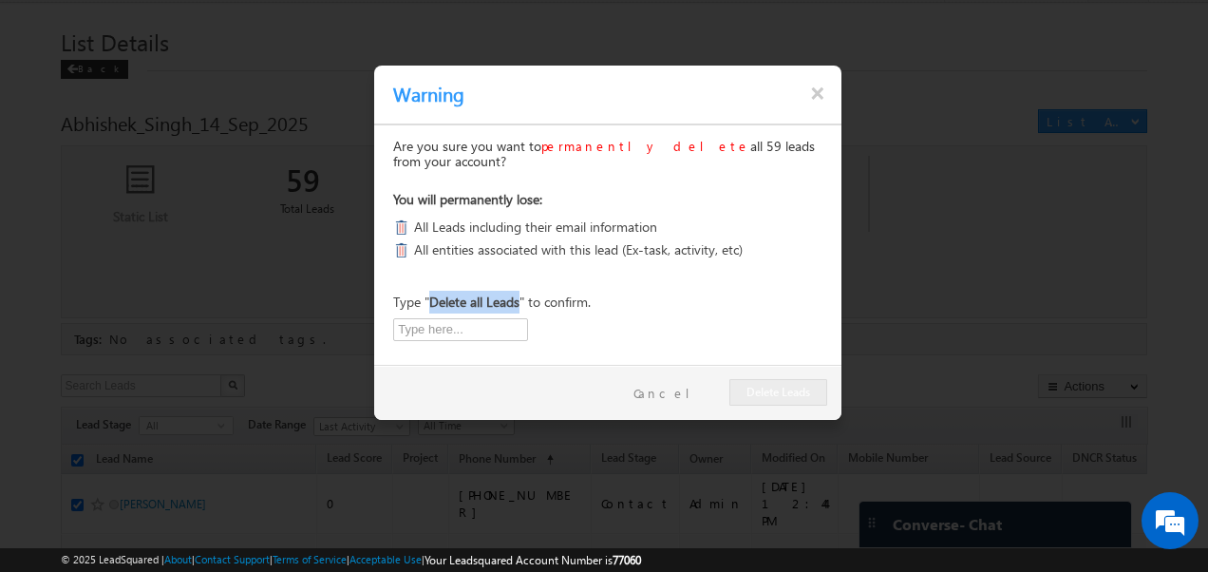
drag, startPoint x: 431, startPoint y: 302, endPoint x: 522, endPoint y: 306, distance: 91.2
click at [522, 306] on p "Type " Delete all Leads " to confirm." at bounding box center [491, 302] width 197 height 23
copy b "Delete all Leads"
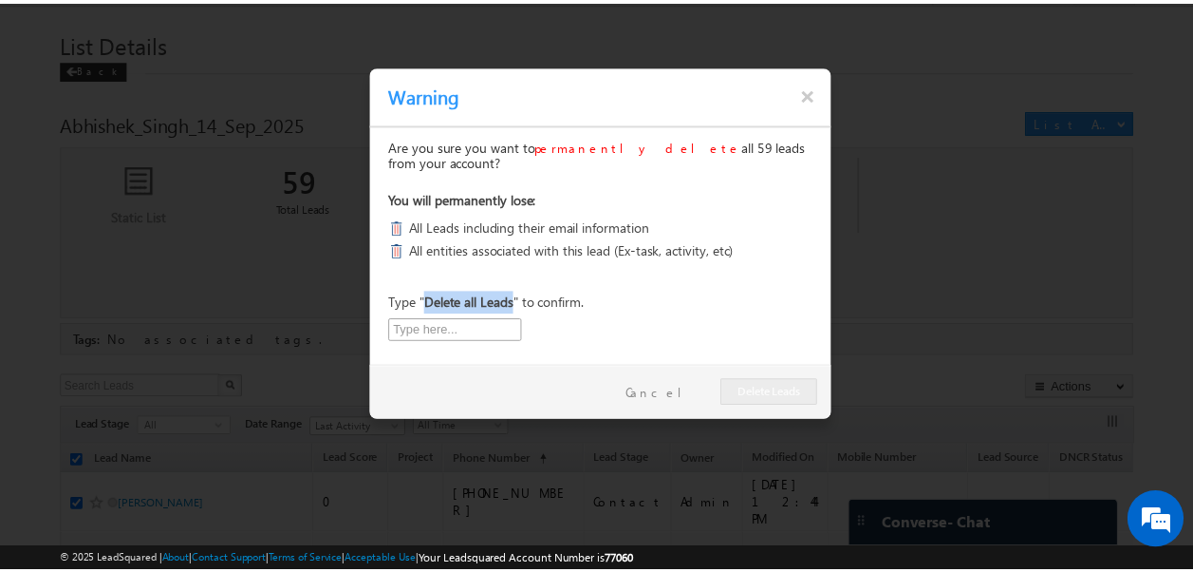
scroll to position [0, 0]
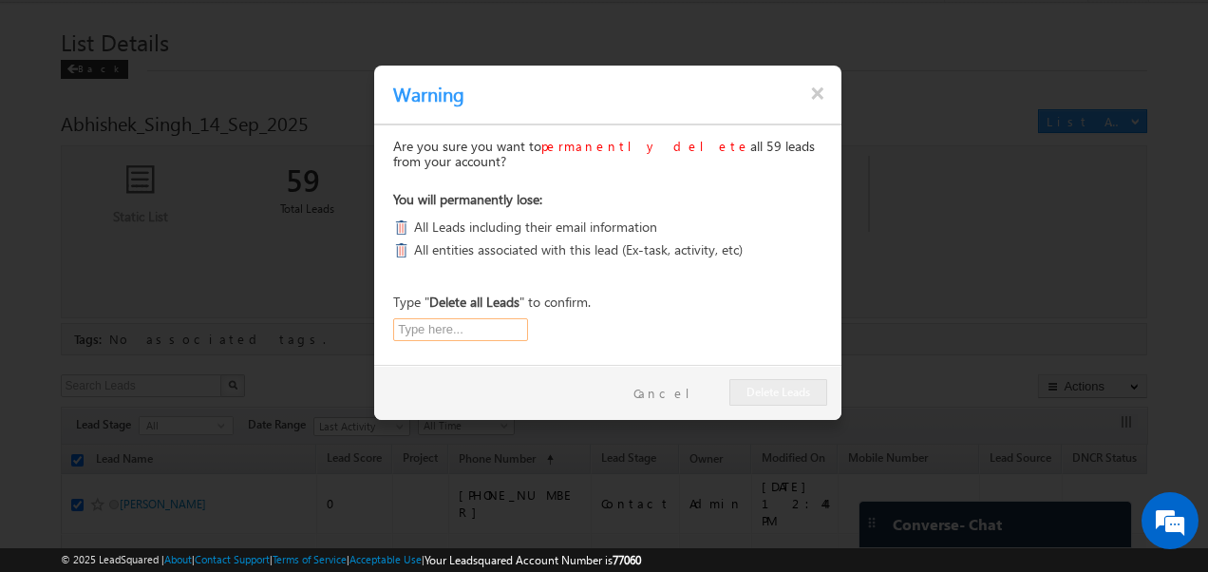
click at [480, 325] on input "text" at bounding box center [460, 329] width 135 height 23
paste input "Delete all Leads"
type input "Delete all Leads"
click at [787, 390] on button "Delete Leads" at bounding box center [778, 392] width 98 height 27
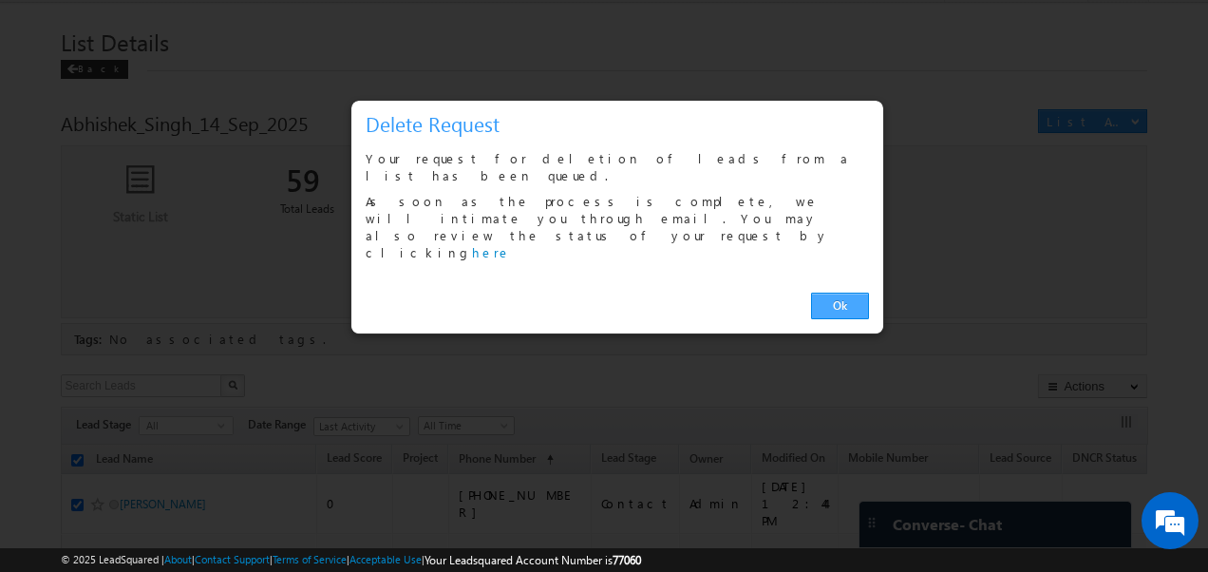
click at [829, 292] on link "Ok" at bounding box center [840, 305] width 58 height 27
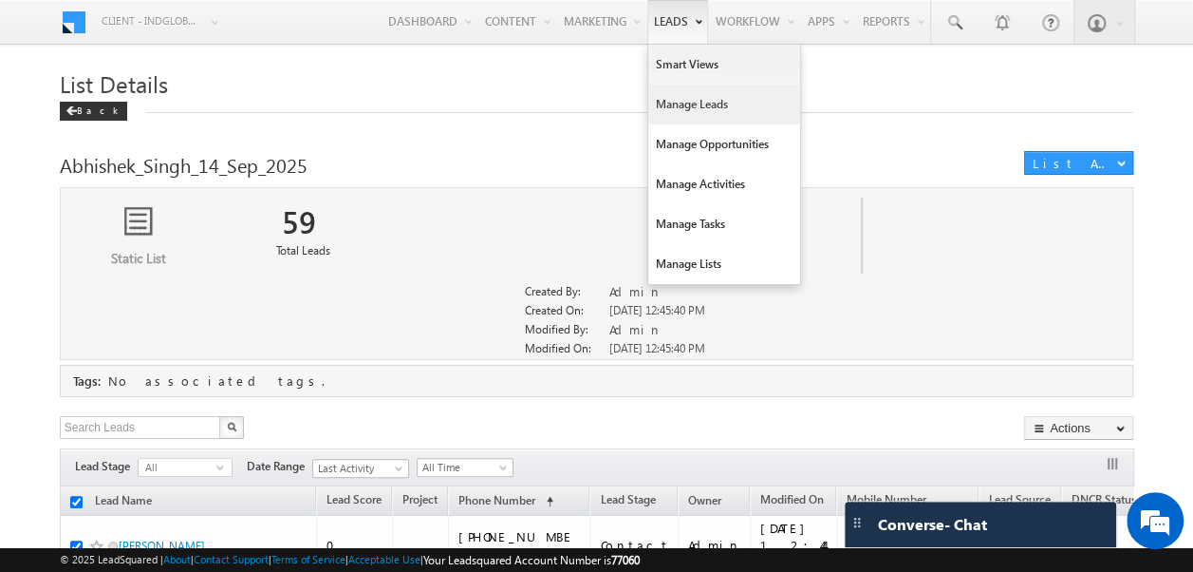
click at [684, 102] on link "Manage Leads" at bounding box center [724, 104] width 152 height 40
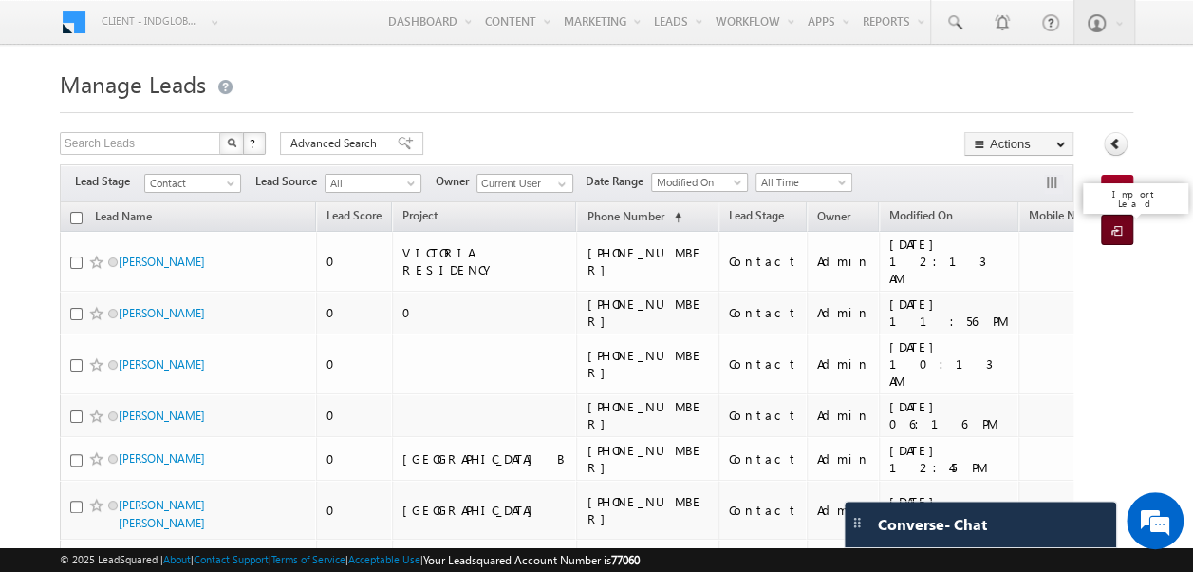
click at [1113, 223] on span at bounding box center [1121, 231] width 18 height 19
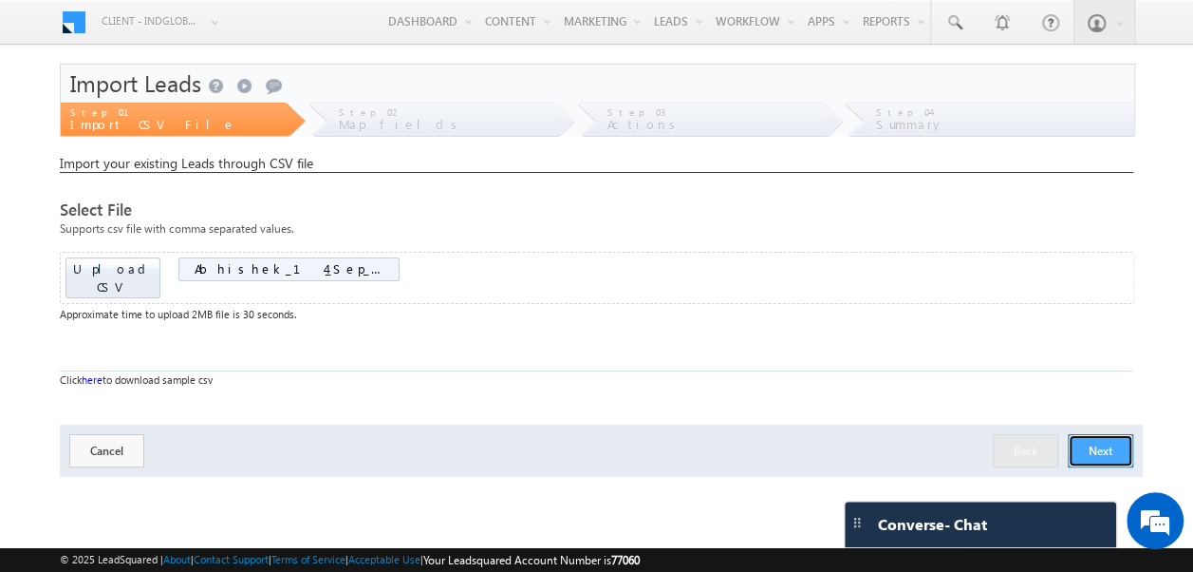
click at [1092, 434] on button "Next" at bounding box center [1101, 450] width 66 height 33
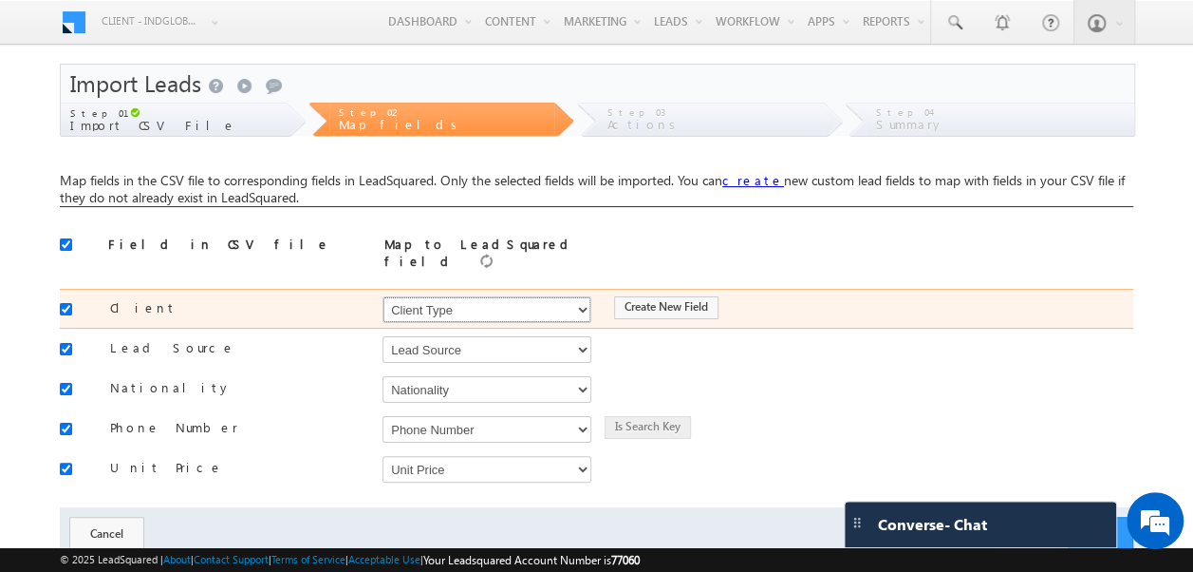
click at [469, 299] on select "Select Select Address 1 Address 2 Budget Building Name Buyer Persona Called Cam…" at bounding box center [487, 309] width 209 height 27
select select "FirstName"
click at [383, 296] on select "Select Select Address 1 Address 2 Budget Building Name Buyer Persona Called Cam…" at bounding box center [487, 309] width 209 height 27
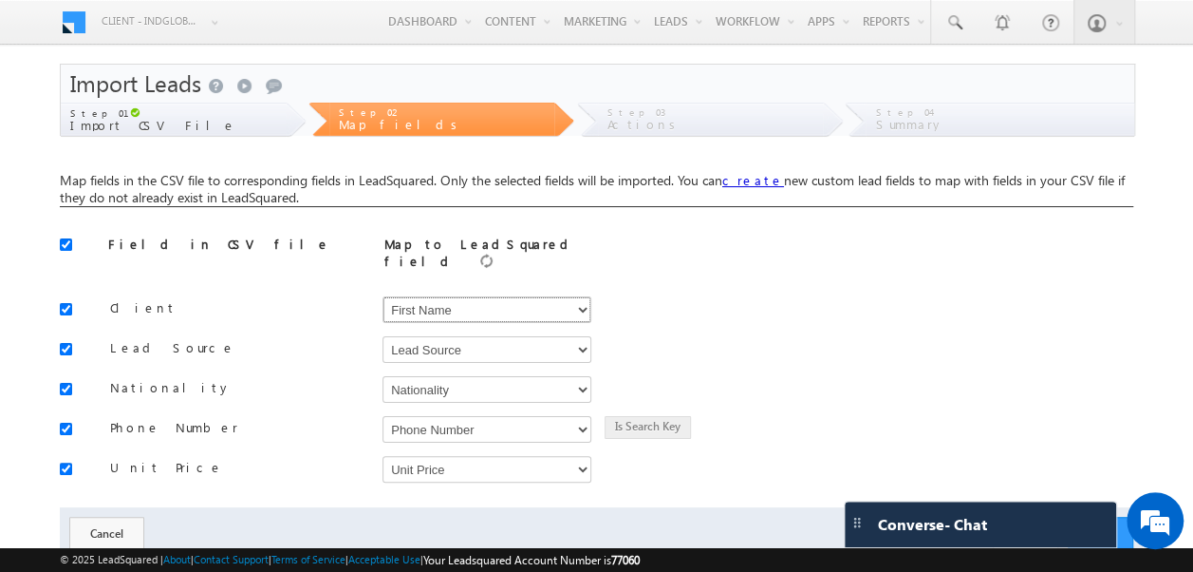
scroll to position [51, 0]
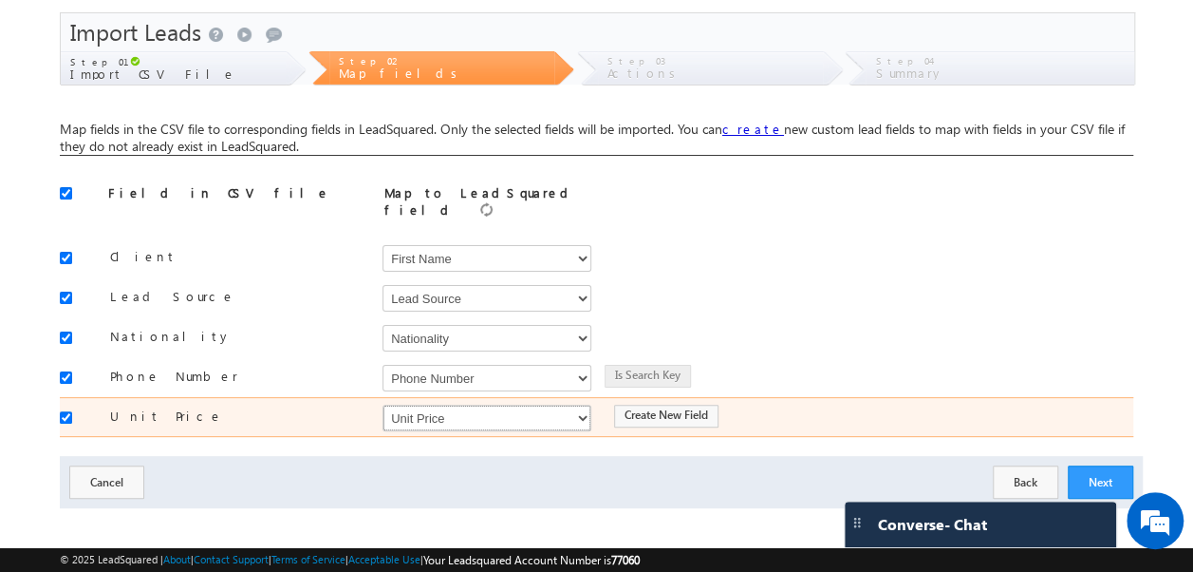
click at [575, 411] on select "Select Select Address 1 Address 2 Budget Building Name Buyer Persona Called Cam…" at bounding box center [487, 417] width 209 height 27
click at [383, 404] on select "Select Select Address 1 Address 2 Budget Building Name Buyer Persona Called Cam…" at bounding box center [487, 417] width 209 height 27
click at [573, 404] on select "Select Select Address 1 Address 2 Budget Building Name Buyer Persona Called Cam…" at bounding box center [487, 417] width 209 height 27
select select "mx_Unit_No"
click at [383, 404] on select "Select Select Address 1 Address 2 Budget Building Name Buyer Persona Called Cam…" at bounding box center [487, 417] width 209 height 27
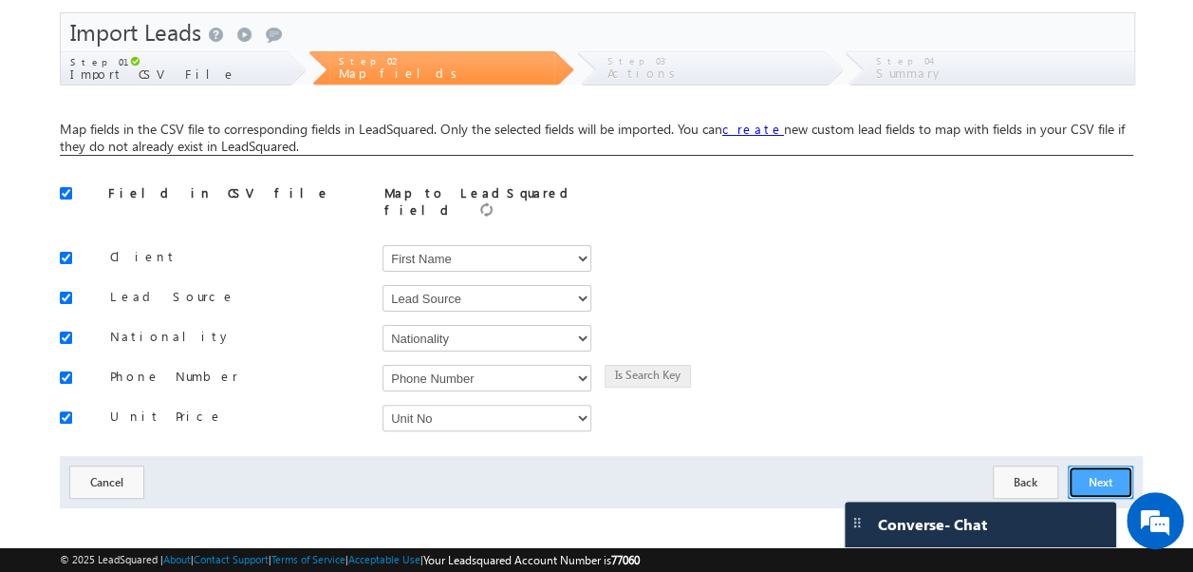
click at [1103, 471] on button "Next" at bounding box center [1101, 481] width 66 height 33
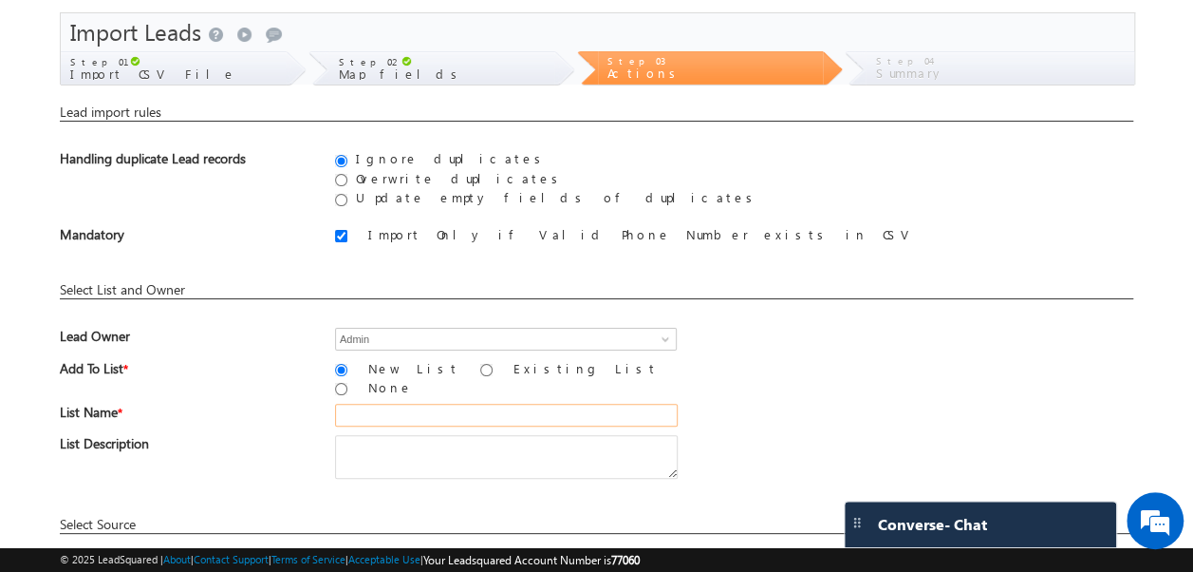
click at [355, 404] on input "text" at bounding box center [506, 415] width 343 height 23
click at [451, 404] on input "Abhishek_Singh_14_Sep_2025" at bounding box center [506, 415] width 343 height 23
click at [522, 404] on input "Abhishek_Singh_14_Sep_2025" at bounding box center [506, 415] width 343 height 23
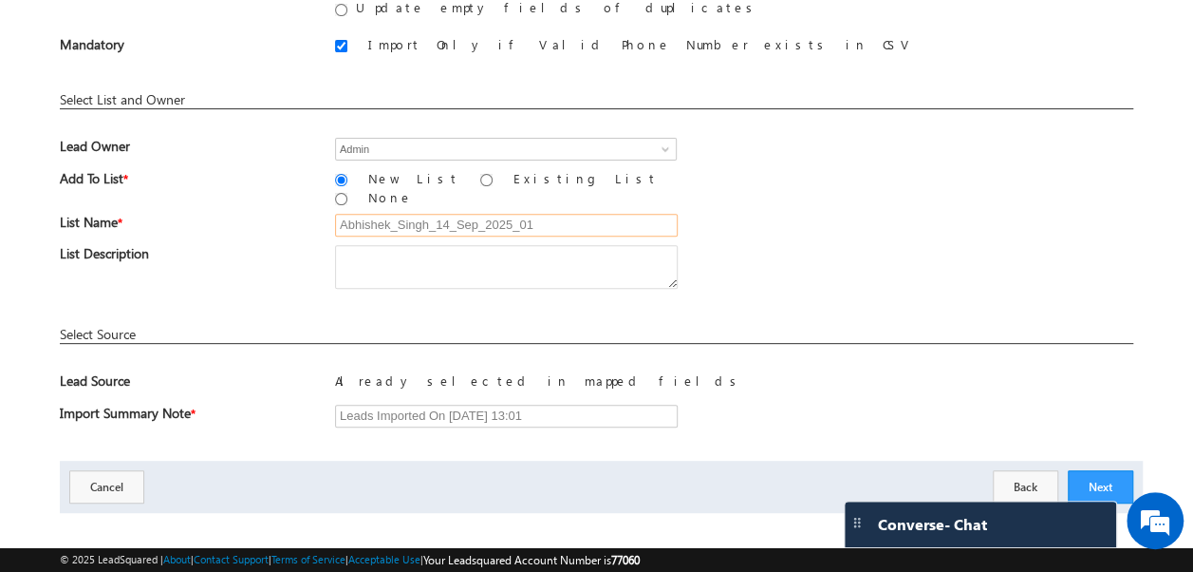
scroll to position [243, 0]
type input "Abhishek_Singh_14_Sep_2025_01"
click at [1102, 468] on button "Next" at bounding box center [1101, 484] width 66 height 33
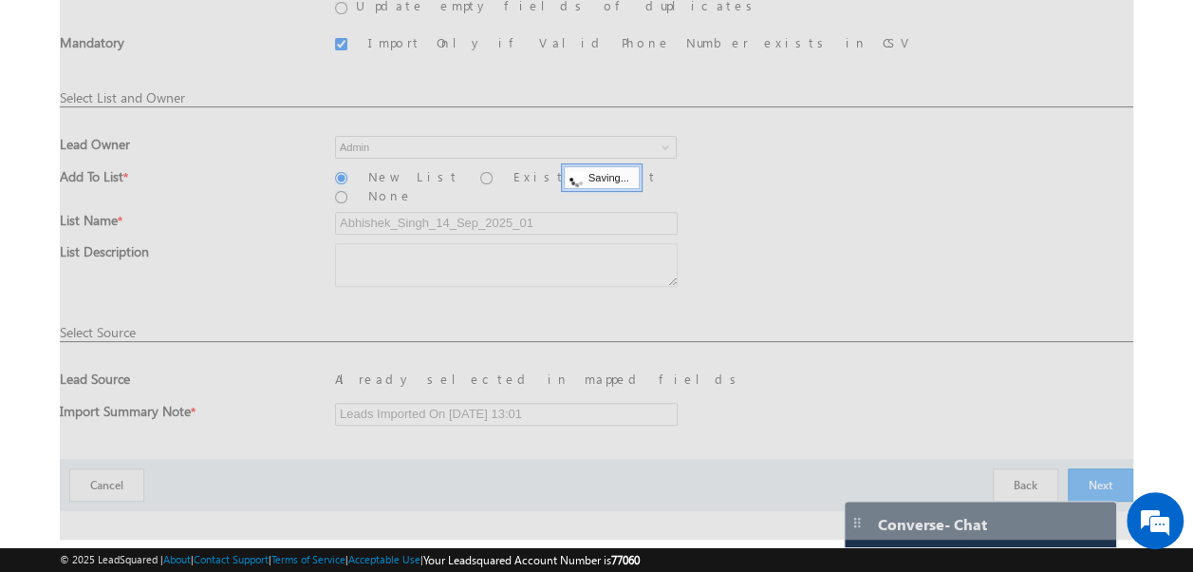
scroll to position [14, 0]
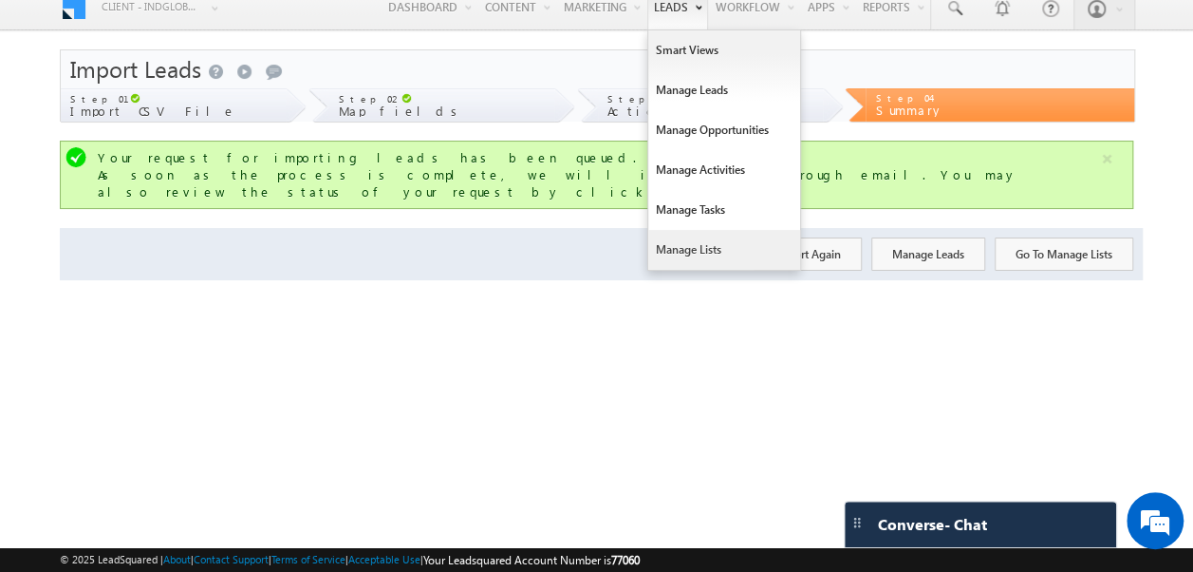
click at [684, 241] on link "Manage Lists" at bounding box center [724, 250] width 152 height 40
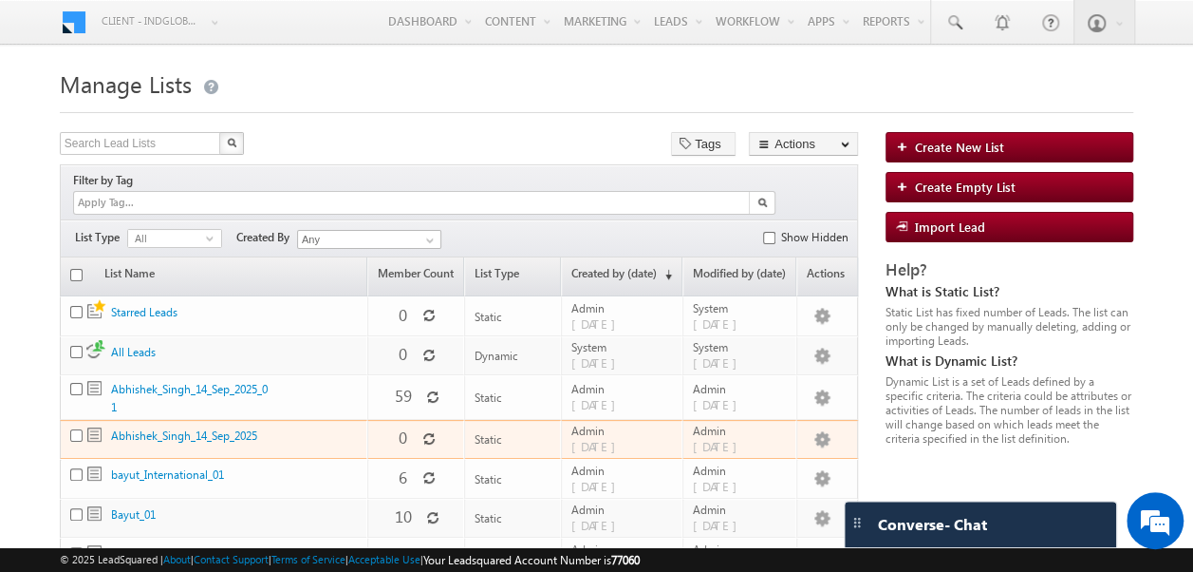
click at [70, 429] on input "checkbox" at bounding box center [76, 435] width 12 height 12
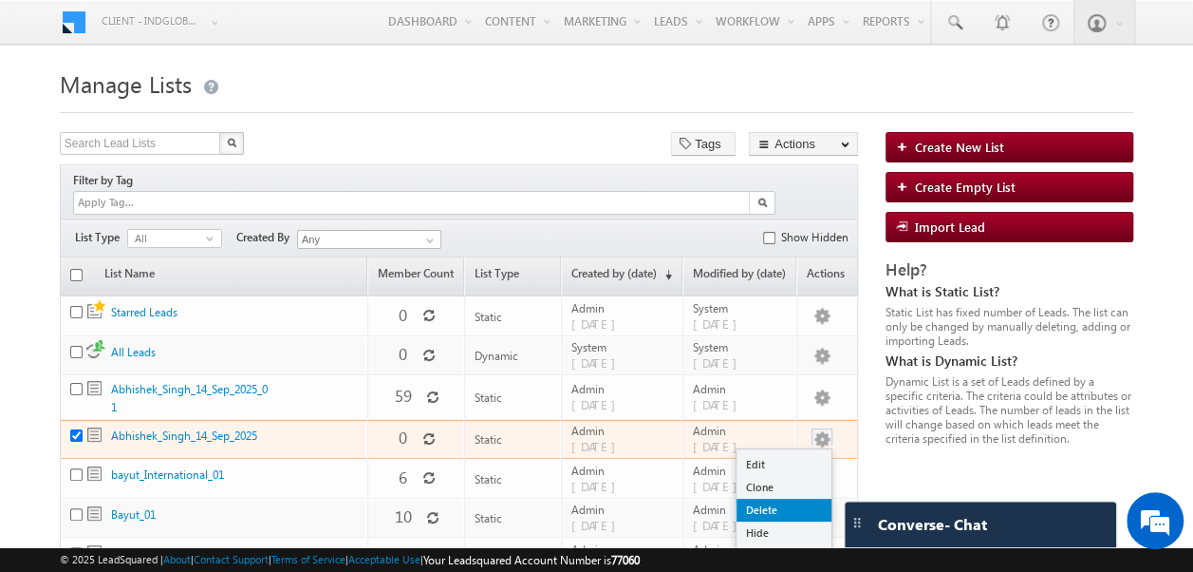
click at [773, 498] on link "Delete" at bounding box center [784, 509] width 95 height 23
checkbox input "true"
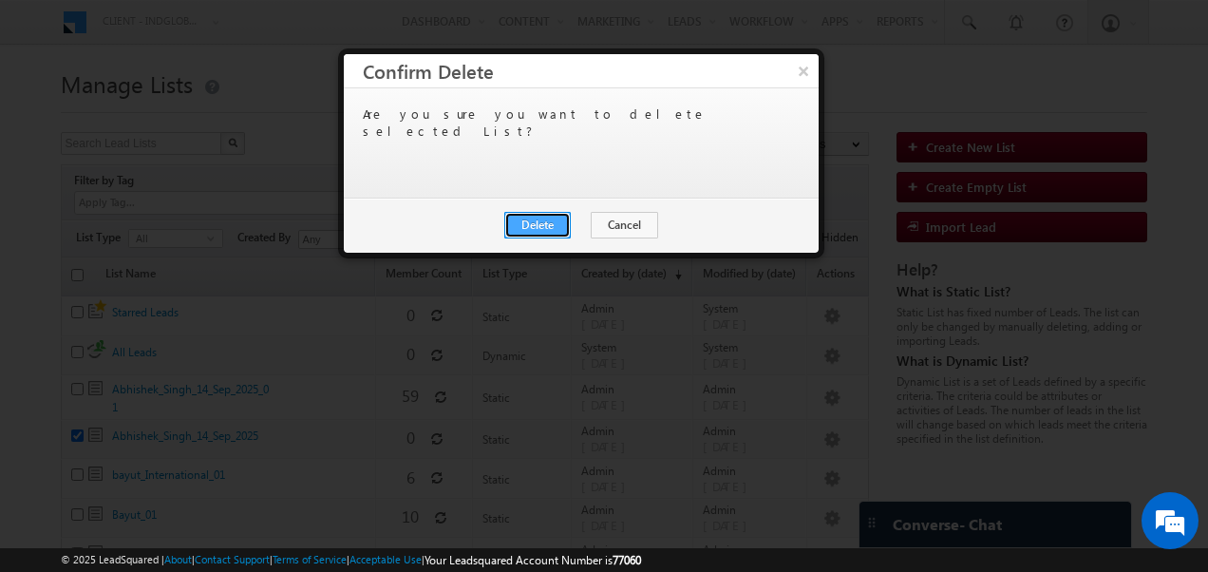
click at [545, 225] on button "Delete" at bounding box center [537, 225] width 66 height 27
click at [581, 220] on button "Close" at bounding box center [584, 225] width 61 height 27
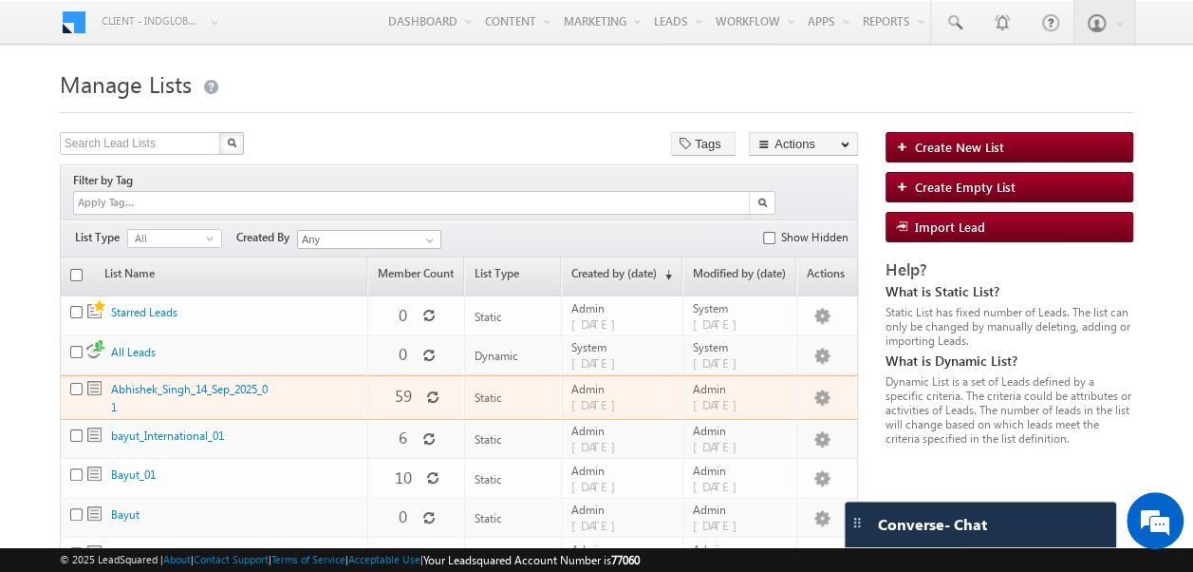
click at [79, 383] on input "checkbox" at bounding box center [76, 389] width 12 height 12
checkbox input "true"
click at [169, 382] on link "Abhishek_Singh_14_Sep_2025_01" at bounding box center [189, 398] width 157 height 32
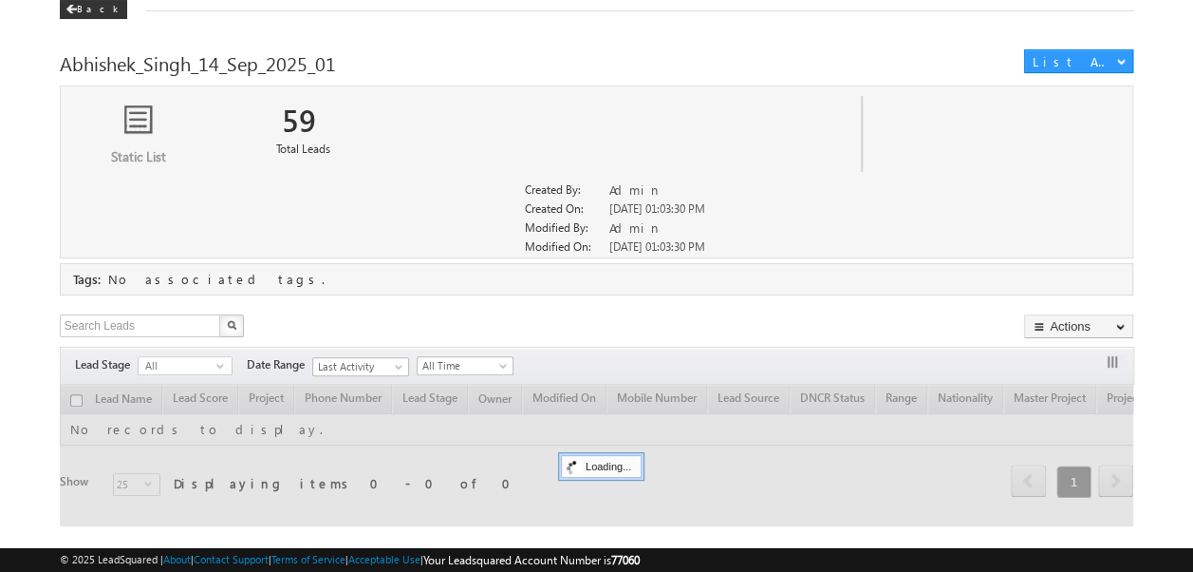
scroll to position [163, 0]
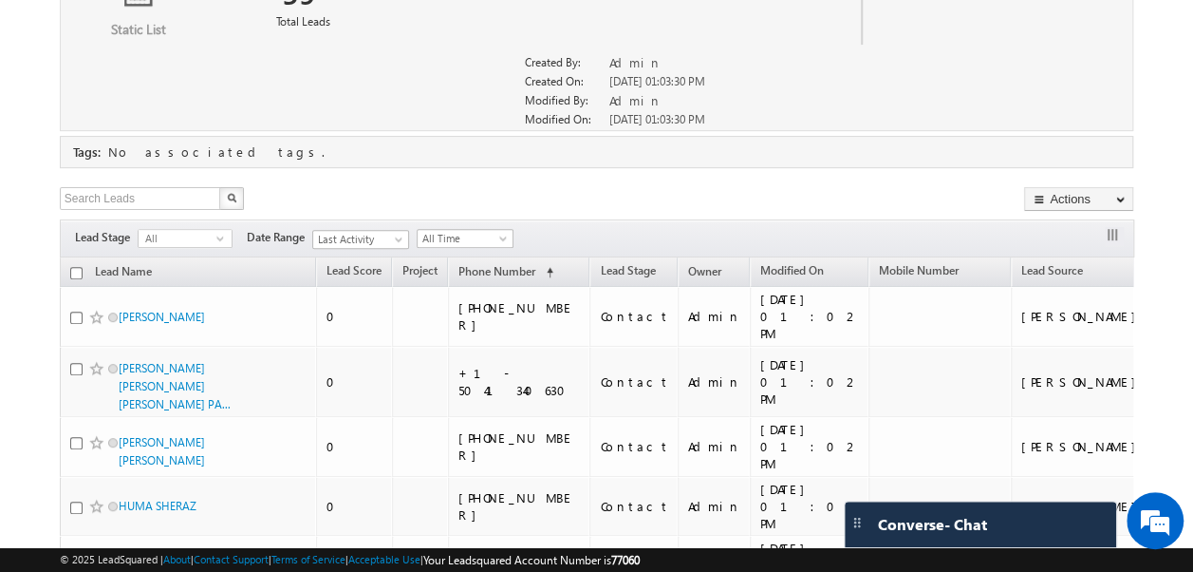
scroll to position [258, 0]
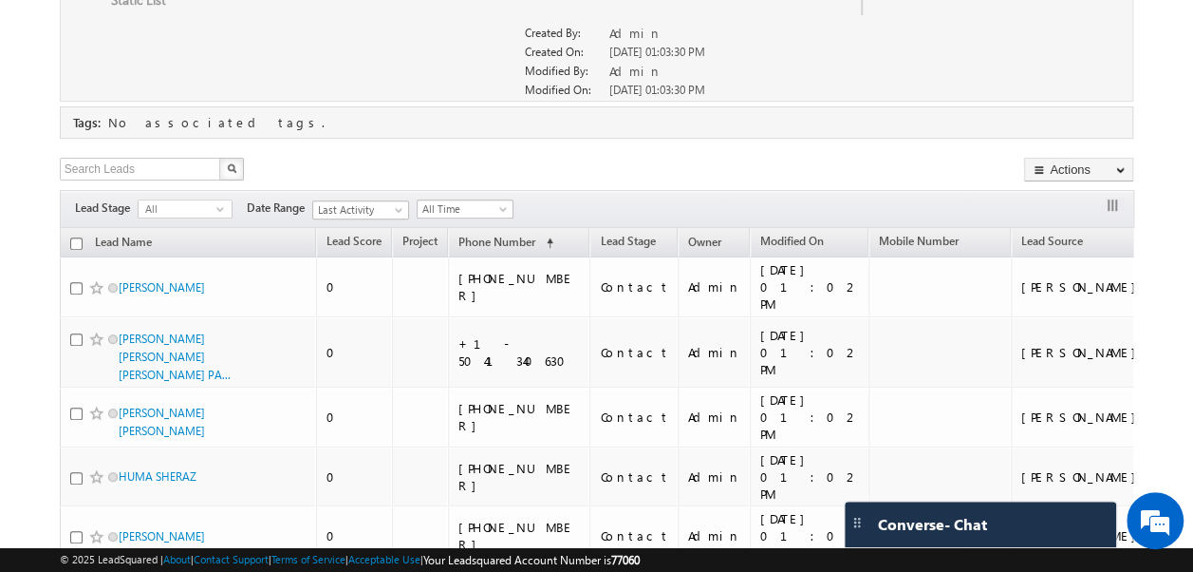
click at [75, 237] on input "checkbox" at bounding box center [76, 243] width 12 height 12
checkbox input "true"
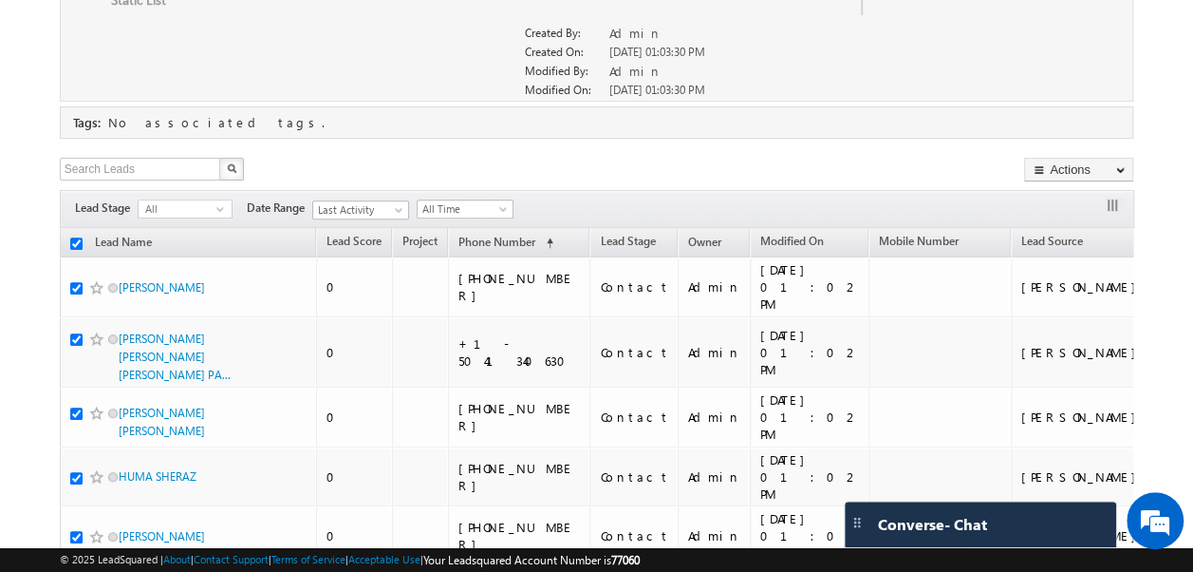
checkbox input "true"
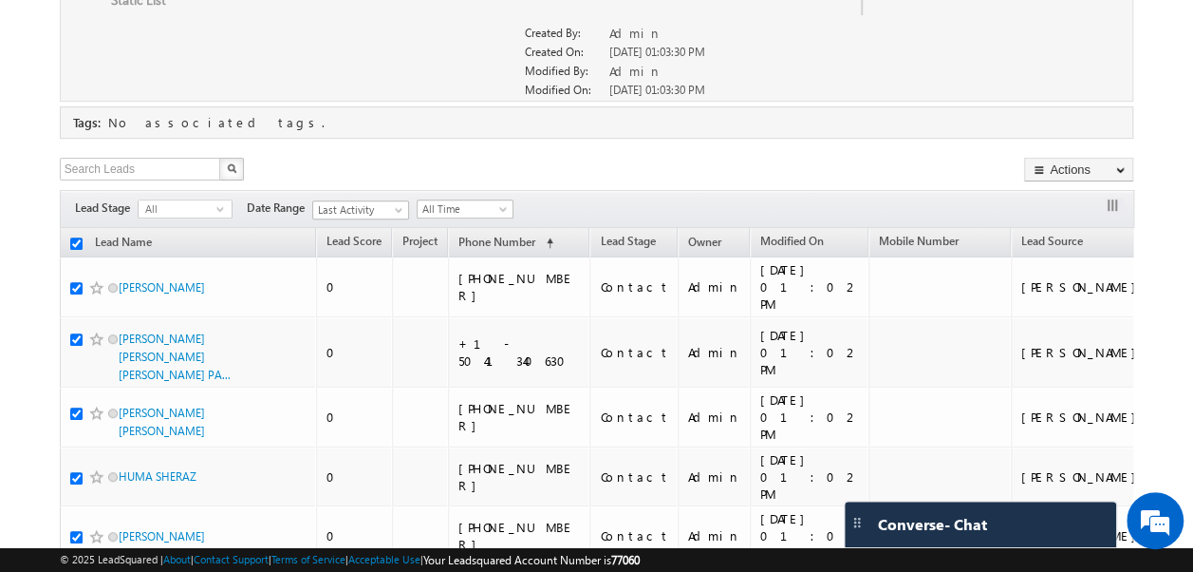
checkbox input "true"
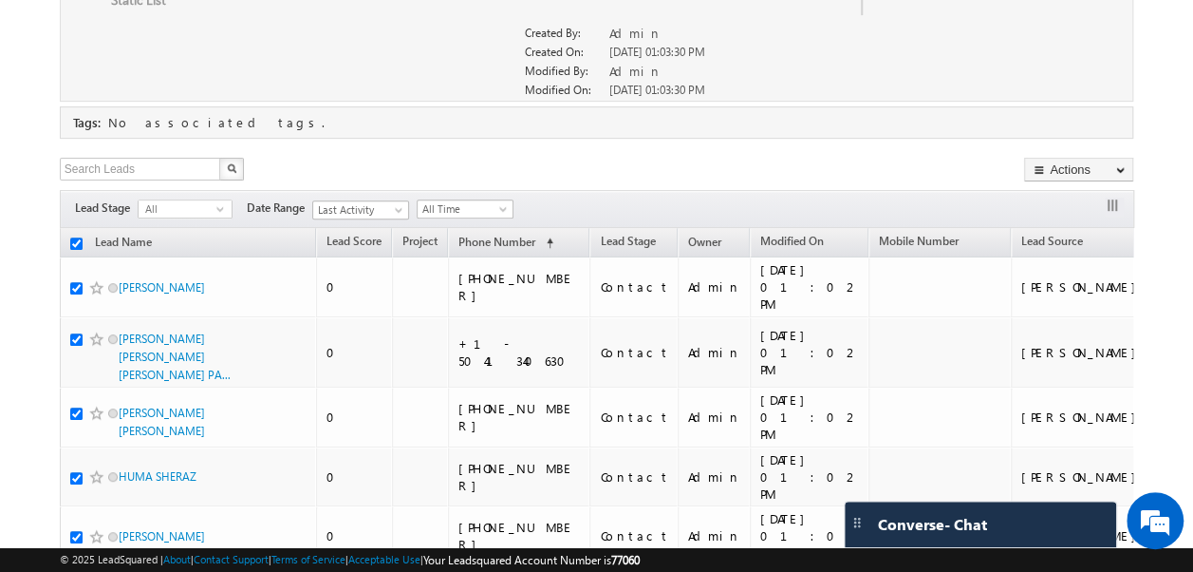
checkbox input "true"
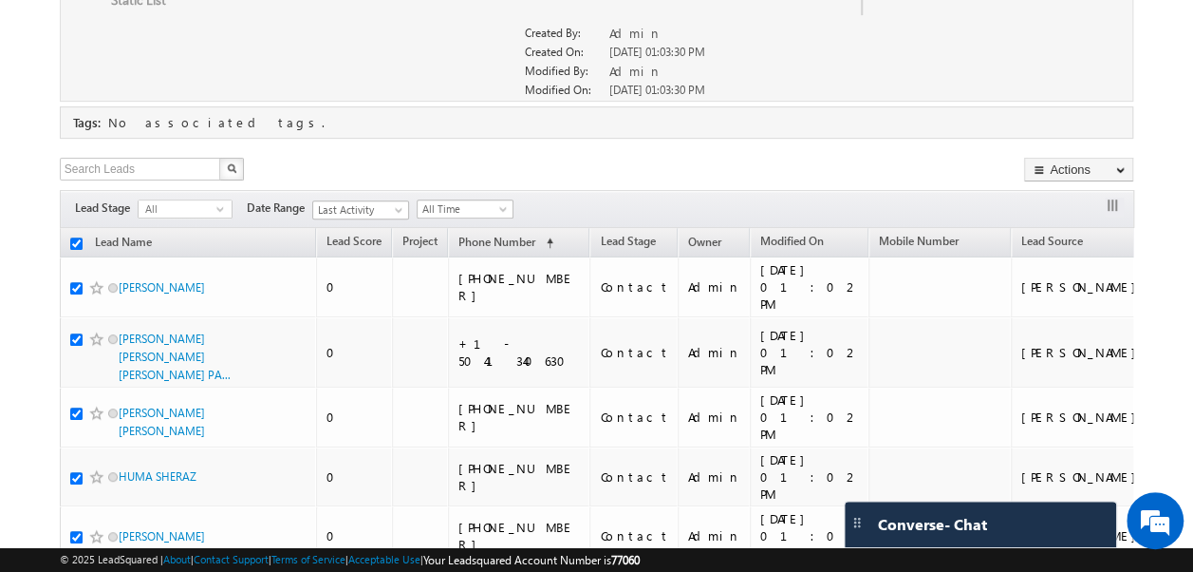
checkbox input "true"
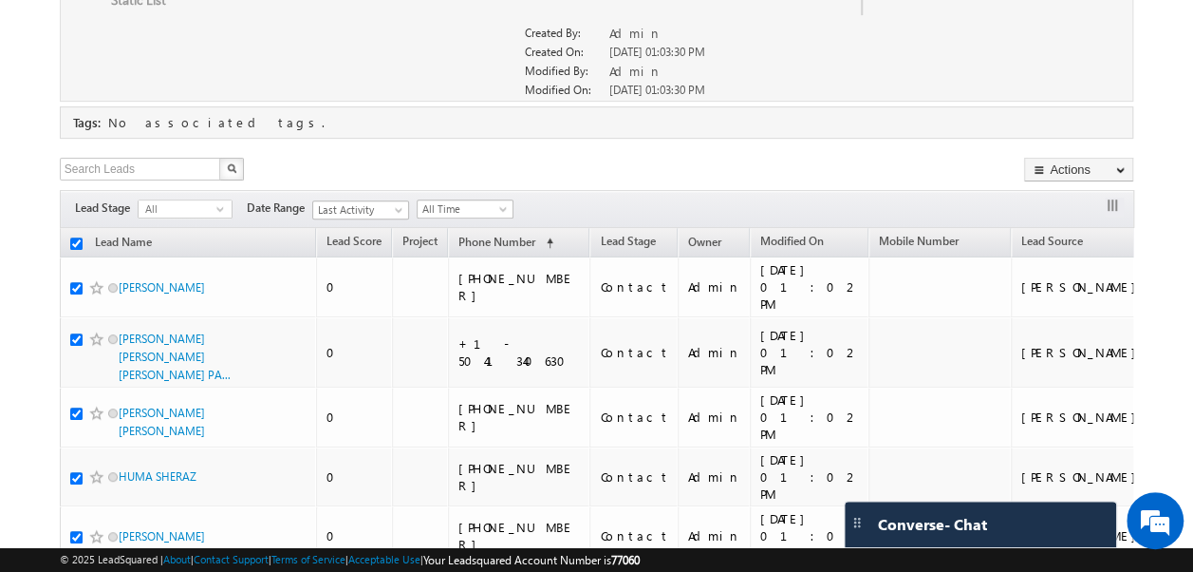
checkbox input "true"
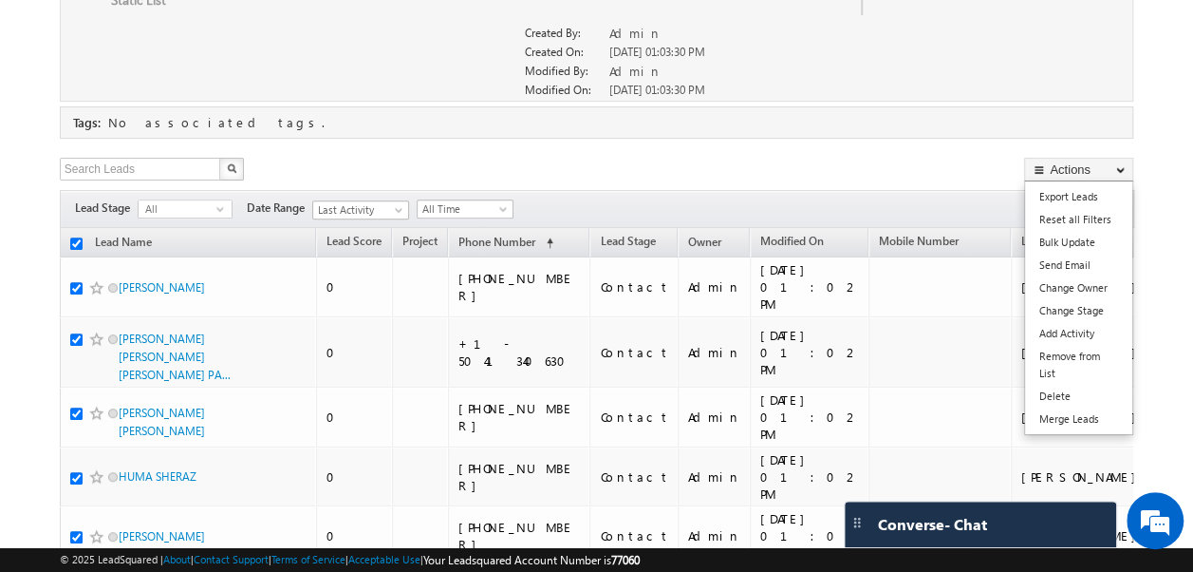
scroll to position [0, 0]
click at [1089, 292] on link "Change Owner" at bounding box center [1078, 287] width 107 height 23
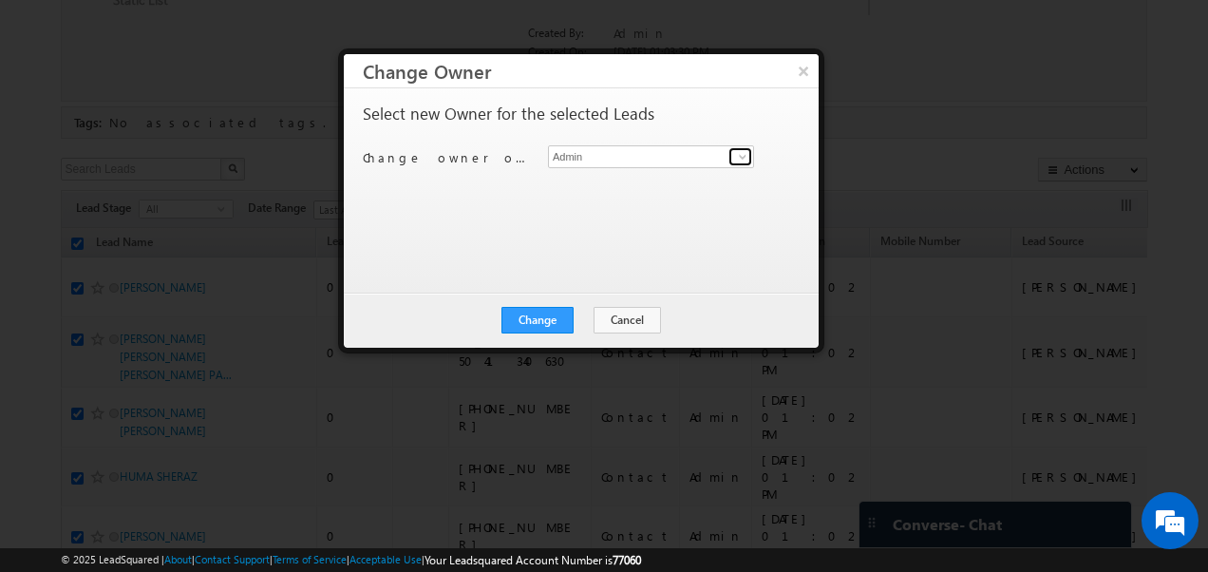
click at [739, 158] on span at bounding box center [742, 156] width 15 height 15
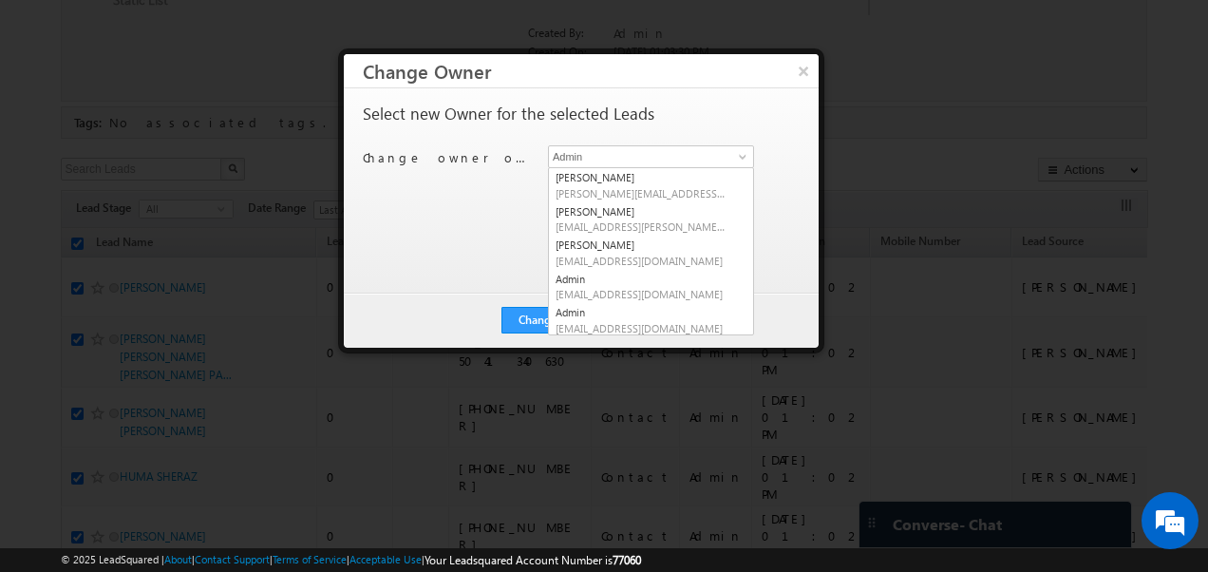
click at [418, 232] on div "Select new Owner for the selected Leads Change owner of 25 leads to Admin [PERS…" at bounding box center [579, 181] width 433 height 152
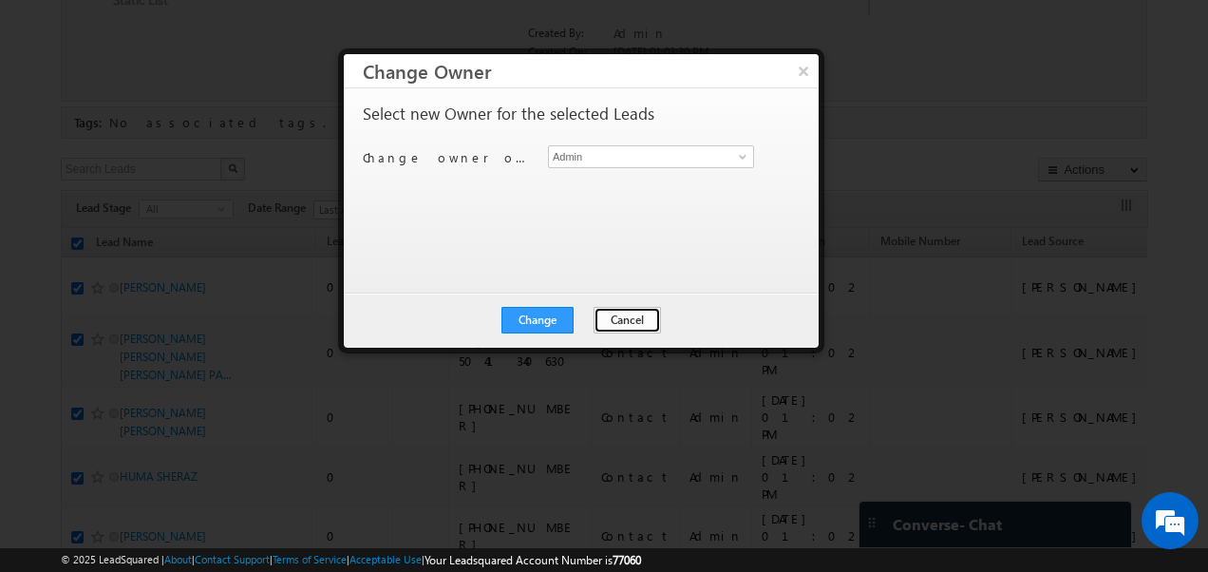
click at [627, 316] on button "Cancel" at bounding box center [626, 320] width 67 height 27
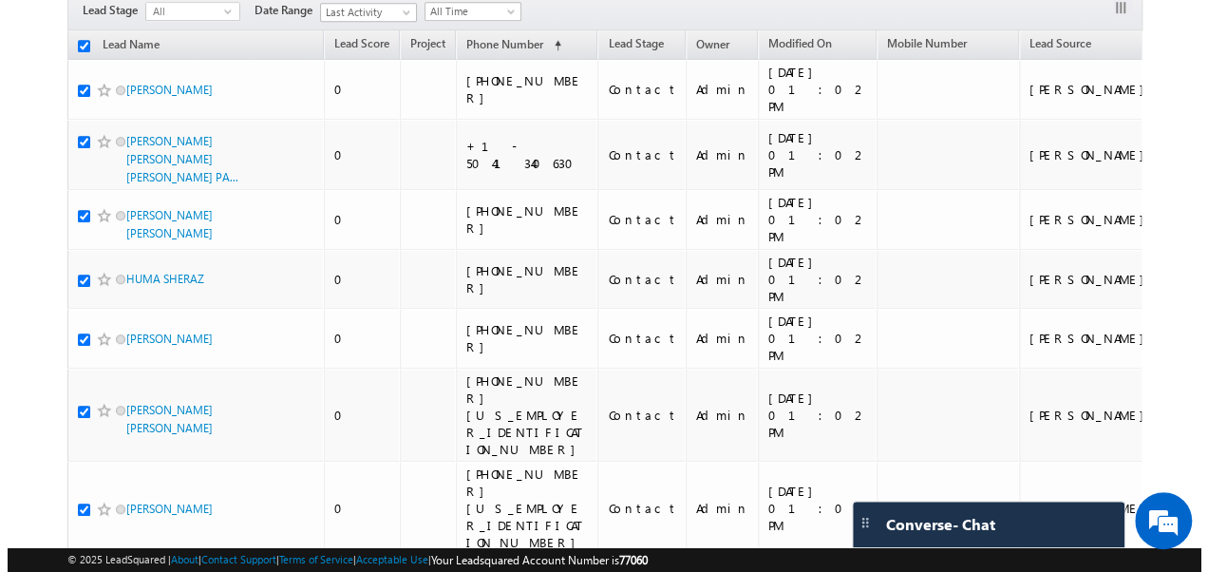
scroll to position [353, 0]
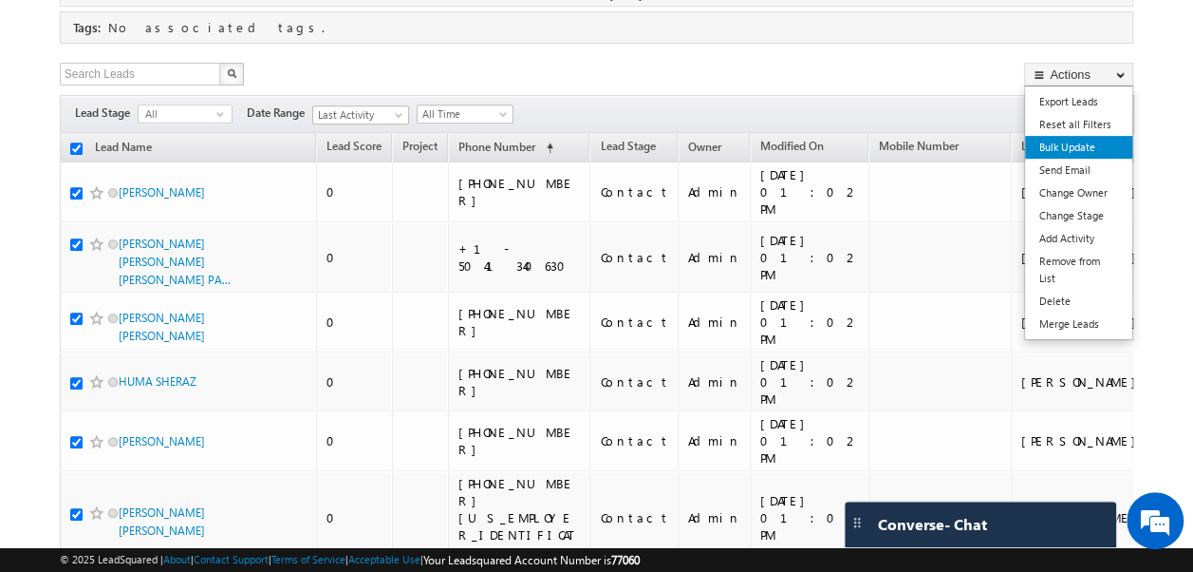
click at [1090, 141] on link "Bulk Update" at bounding box center [1078, 147] width 107 height 23
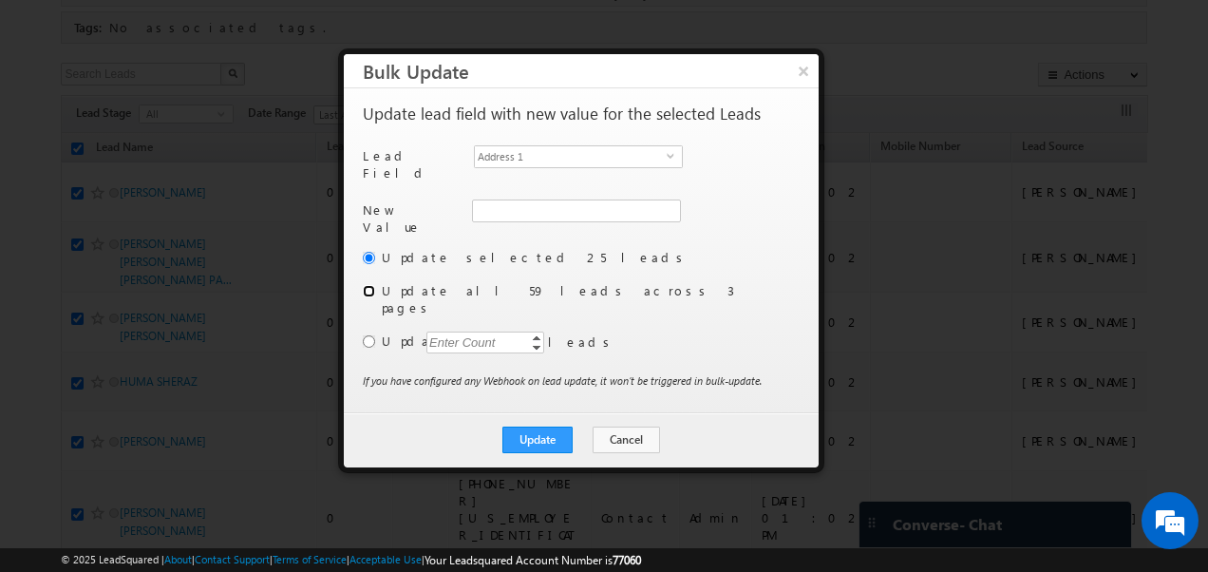
click at [368, 285] on input "radio" at bounding box center [369, 291] width 12 height 12
radio input "true"
click at [674, 152] on span "select" at bounding box center [673, 155] width 15 height 9
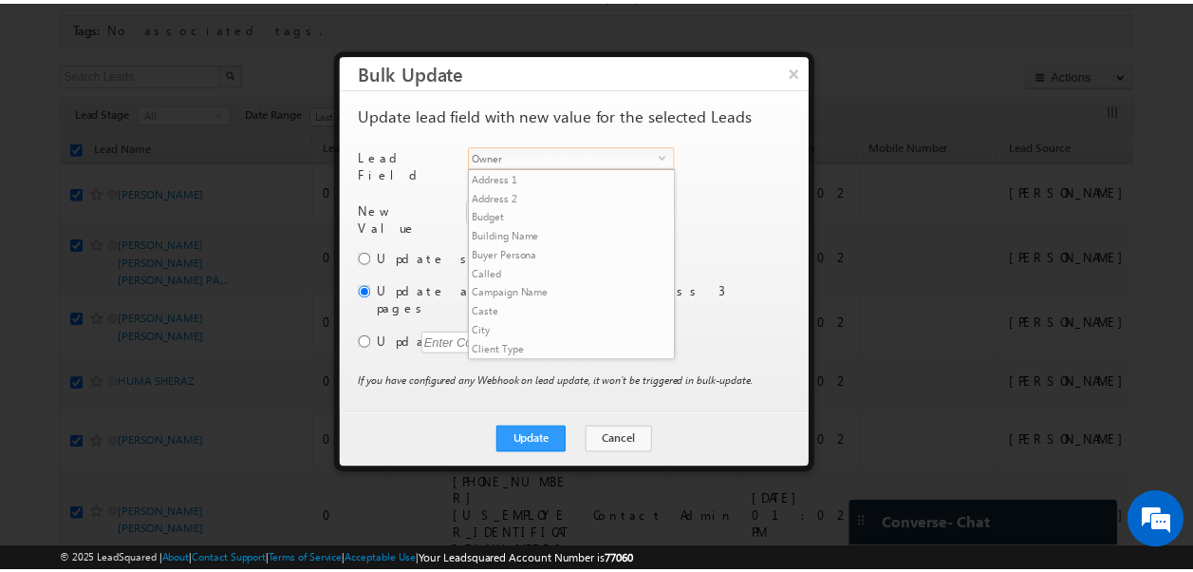
scroll to position [741, 0]
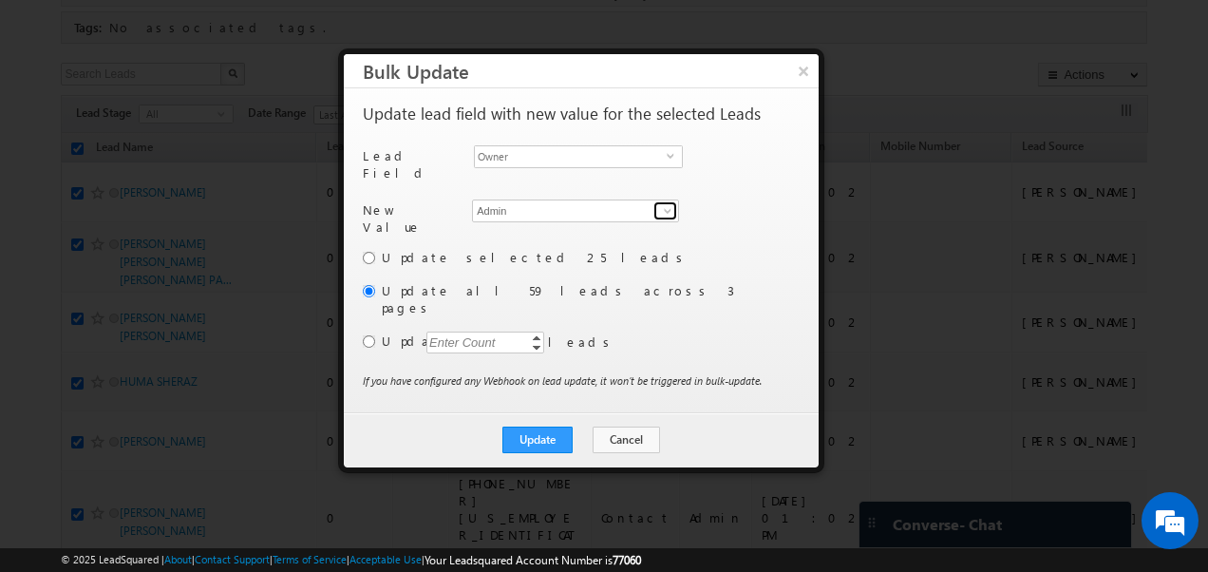
click at [672, 203] on span at bounding box center [667, 210] width 15 height 15
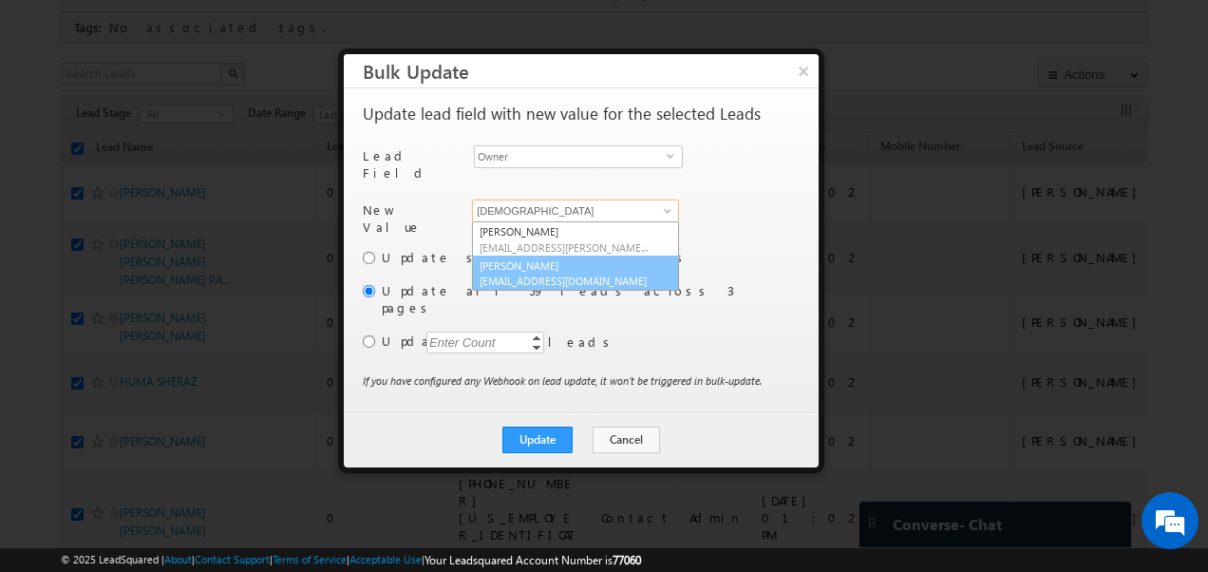
click at [548, 260] on link "[PERSON_NAME] [PERSON_NAME][EMAIL_ADDRESS][DOMAIN_NAME]" at bounding box center [575, 273] width 207 height 36
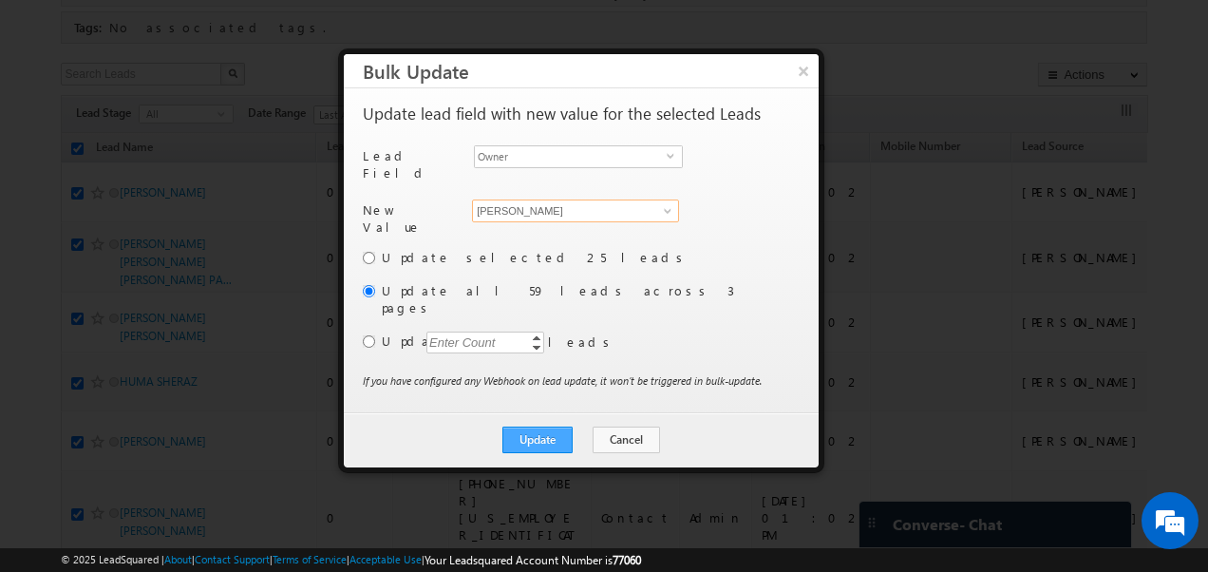
type input "[PERSON_NAME]"
click at [536, 426] on button "Update" at bounding box center [537, 439] width 70 height 27
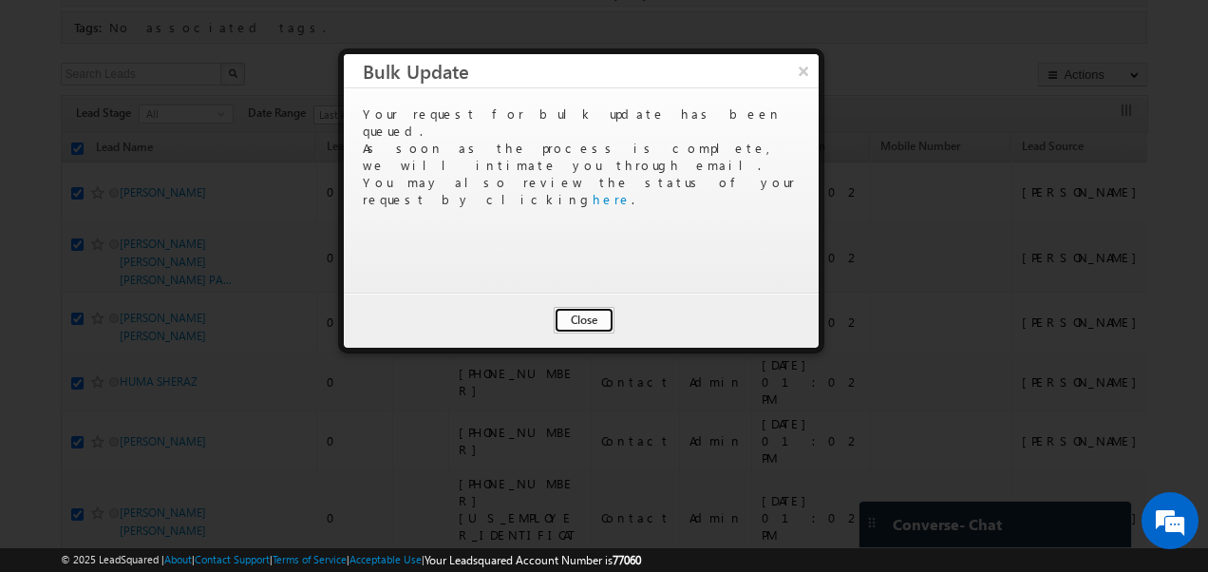
click at [579, 315] on button "Close" at bounding box center [584, 320] width 61 height 27
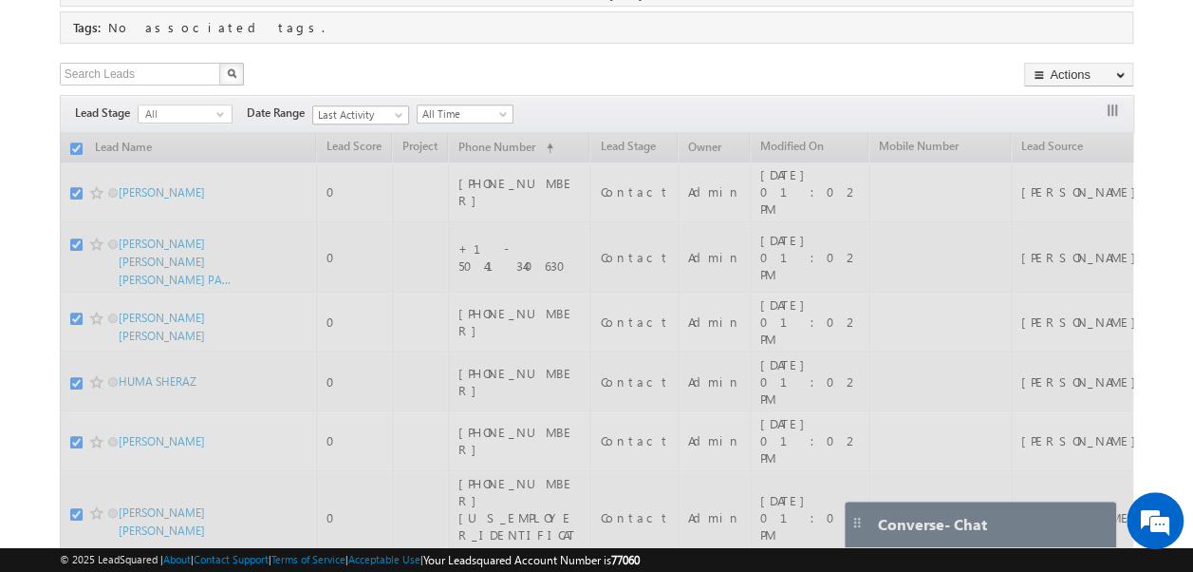
checkbox input "false"
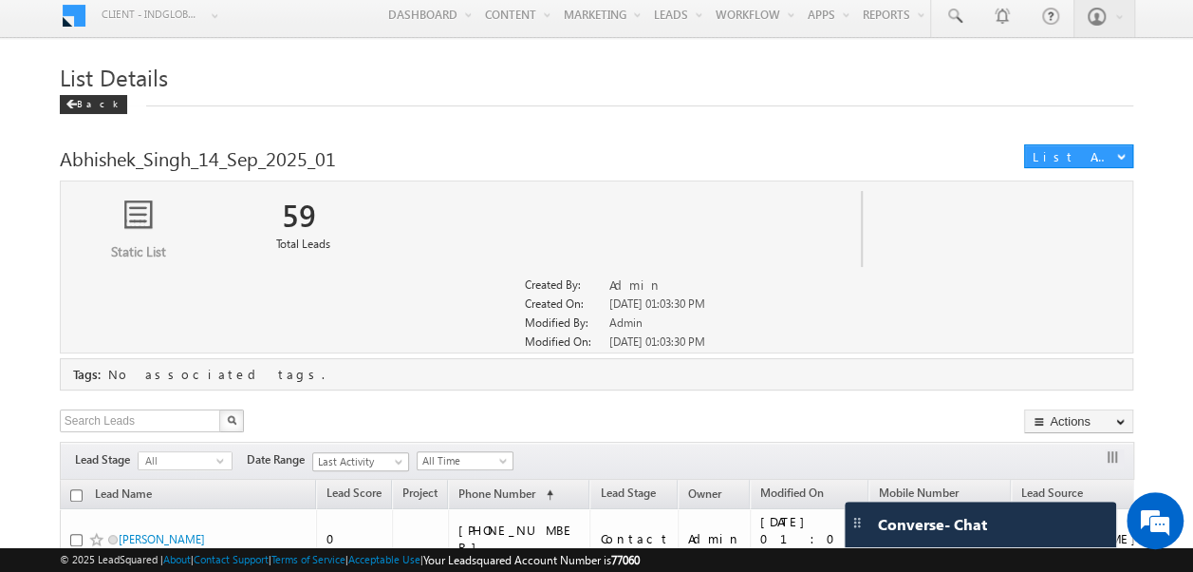
scroll to position [0, 0]
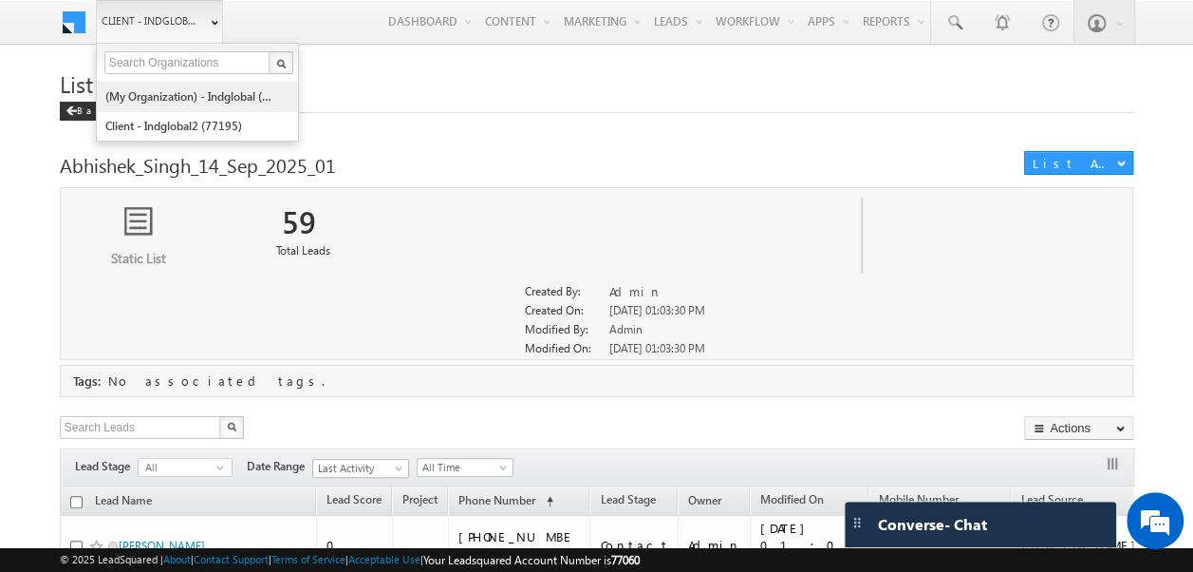
click at [160, 97] on link "(My Organization) - indglobal (48060)" at bounding box center [191, 96] width 174 height 29
